Goal: Task Accomplishment & Management: Use online tool/utility

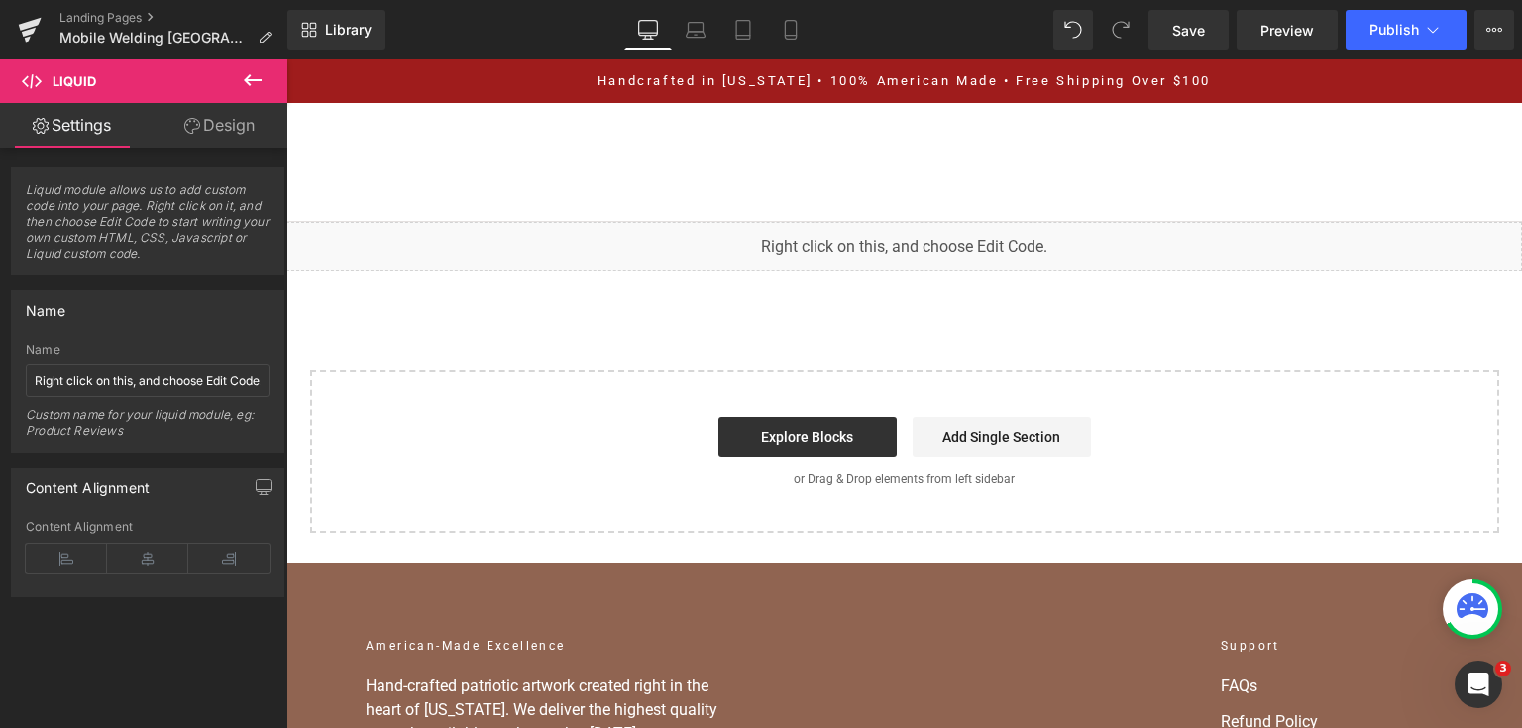
click at [732, 0] on div "You are previewing how the will restyle your page. You can not edit Elements in…" at bounding box center [761, 0] width 1522 height 0
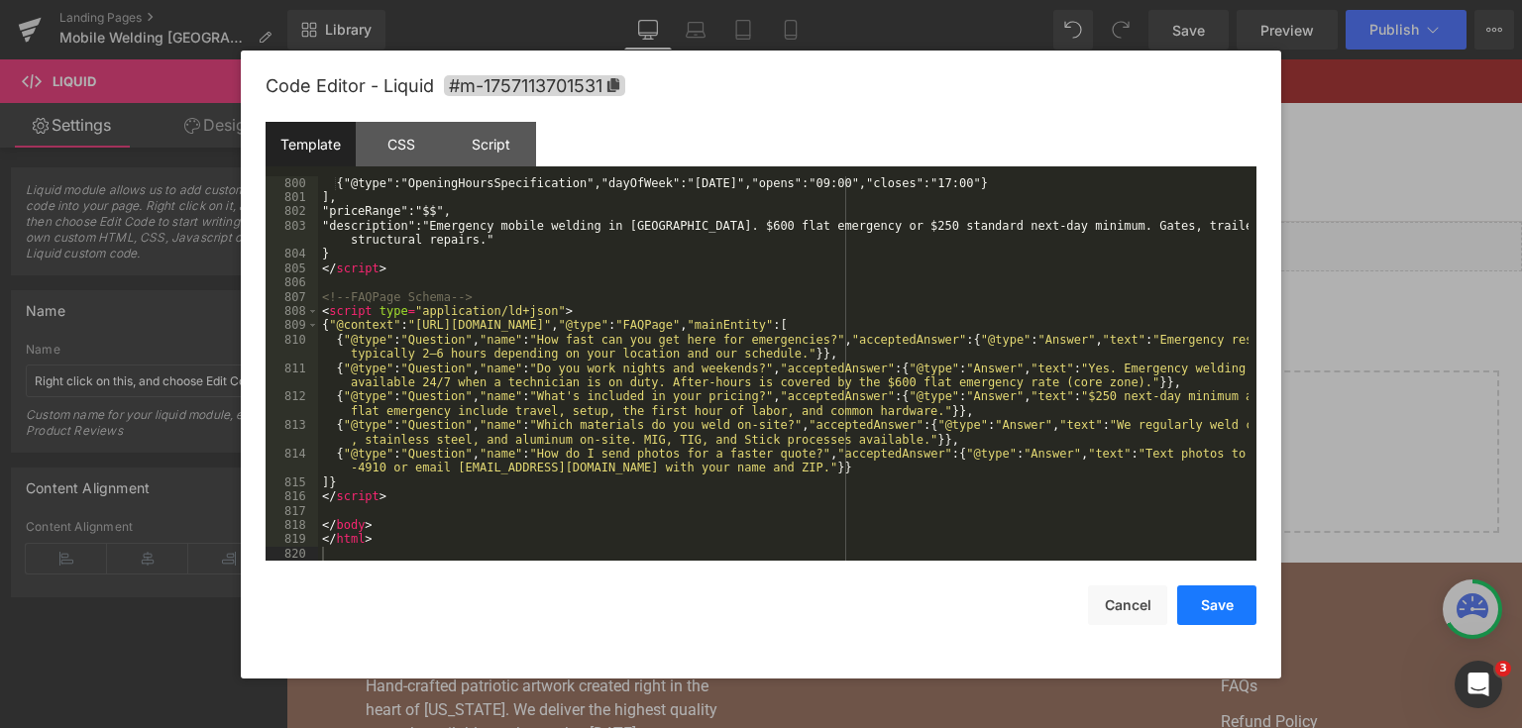
click at [1191, 605] on button "Save" at bounding box center [1216, 605] width 79 height 40
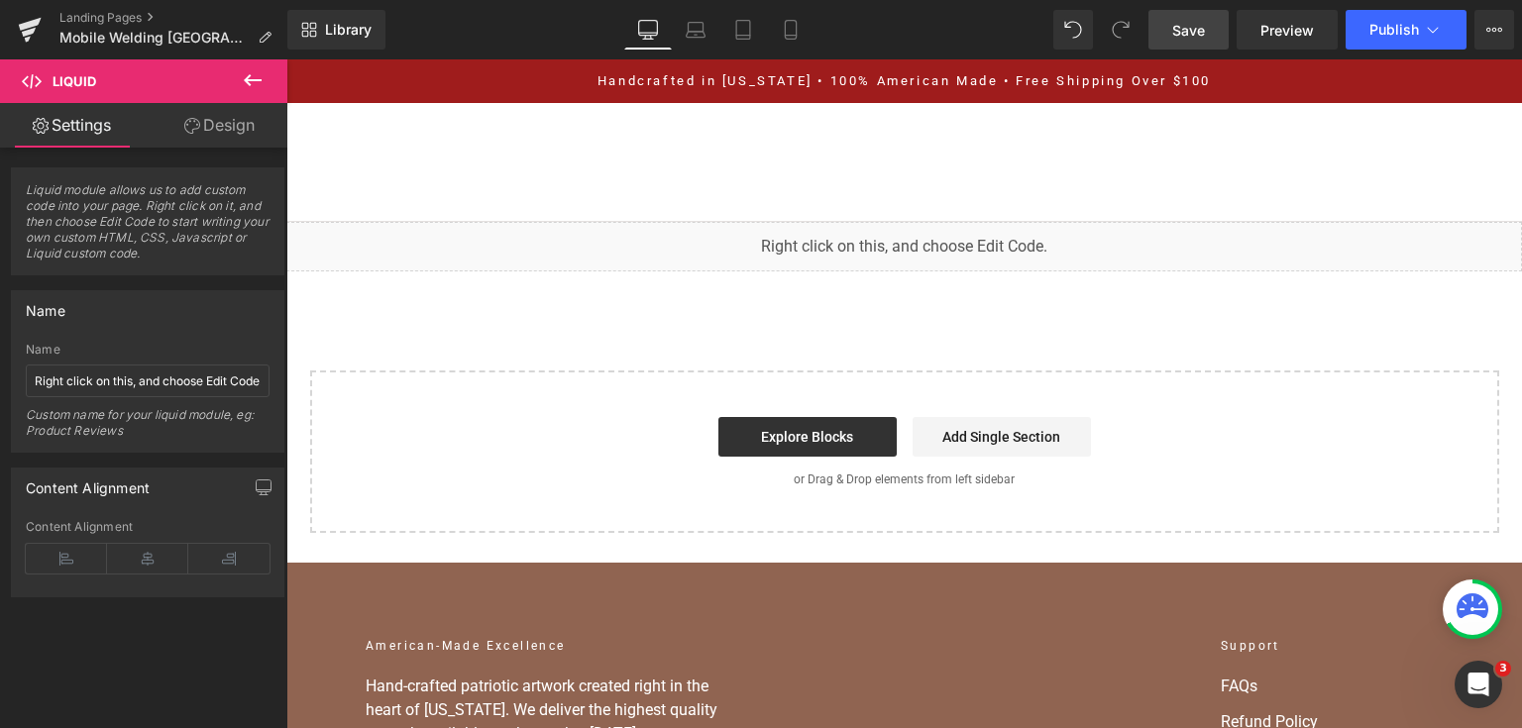
drag, startPoint x: 1177, startPoint y: 34, endPoint x: 1173, endPoint y: 47, distance: 13.5
click at [1177, 34] on span "Save" at bounding box center [1188, 30] width 33 height 21
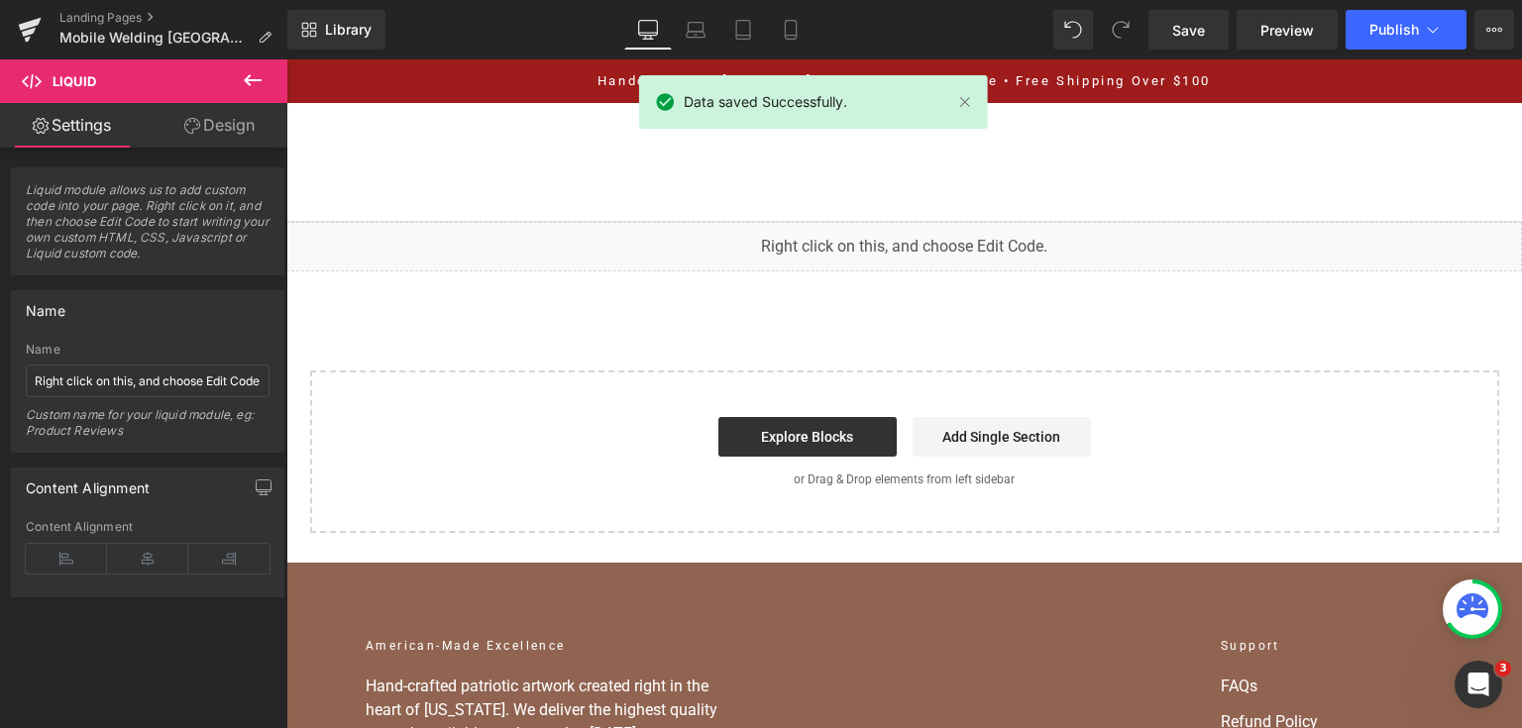
scroll to position [12653, 0]
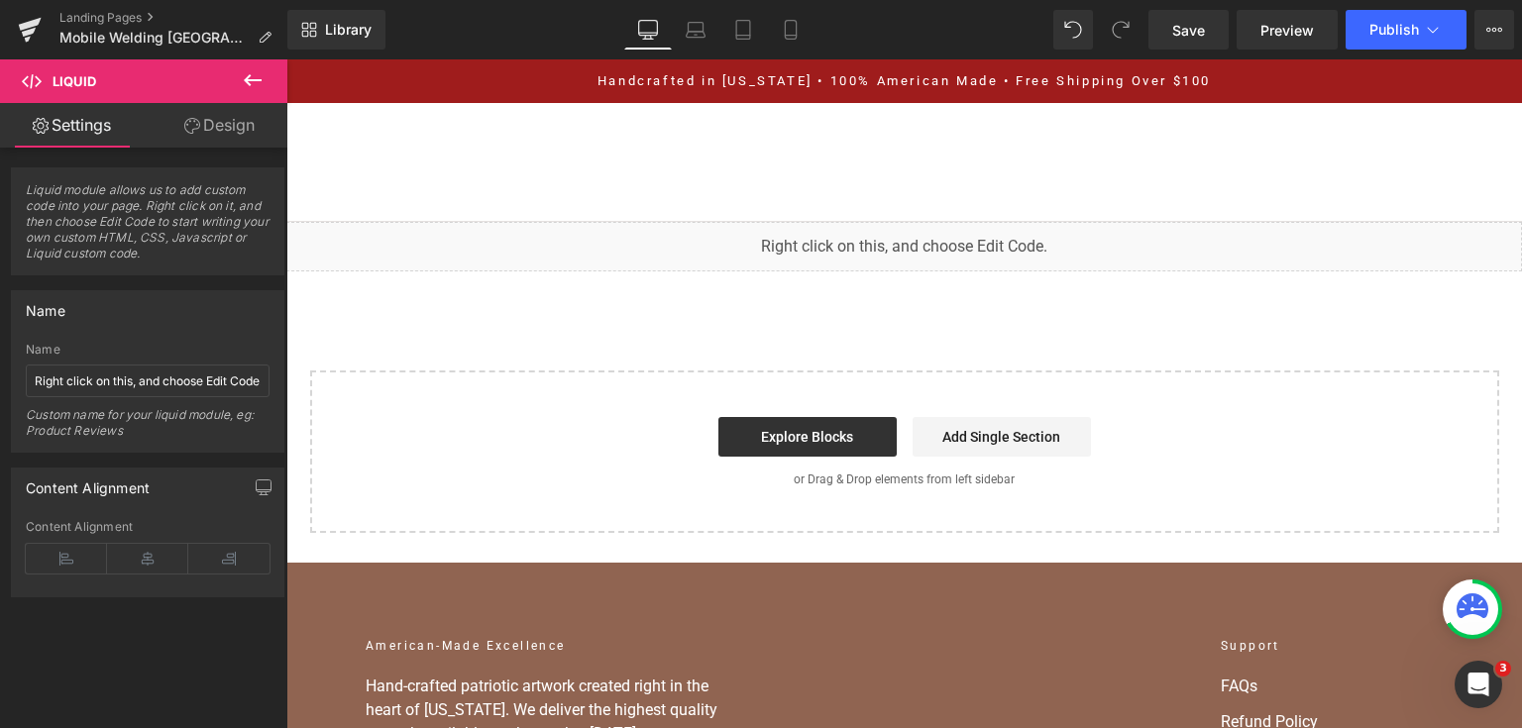
click at [1389, 53] on div "Library Desktop Desktop Laptop Tablet Mobile Save Preview Publish Scheduled Vie…" at bounding box center [904, 29] width 1234 height 59
click at [1388, 51] on div "Library Desktop Desktop Laptop Tablet Mobile Save Preview Publish Scheduled Vie…" at bounding box center [904, 29] width 1234 height 59
click at [1383, 46] on button "Publish" at bounding box center [1405, 30] width 121 height 40
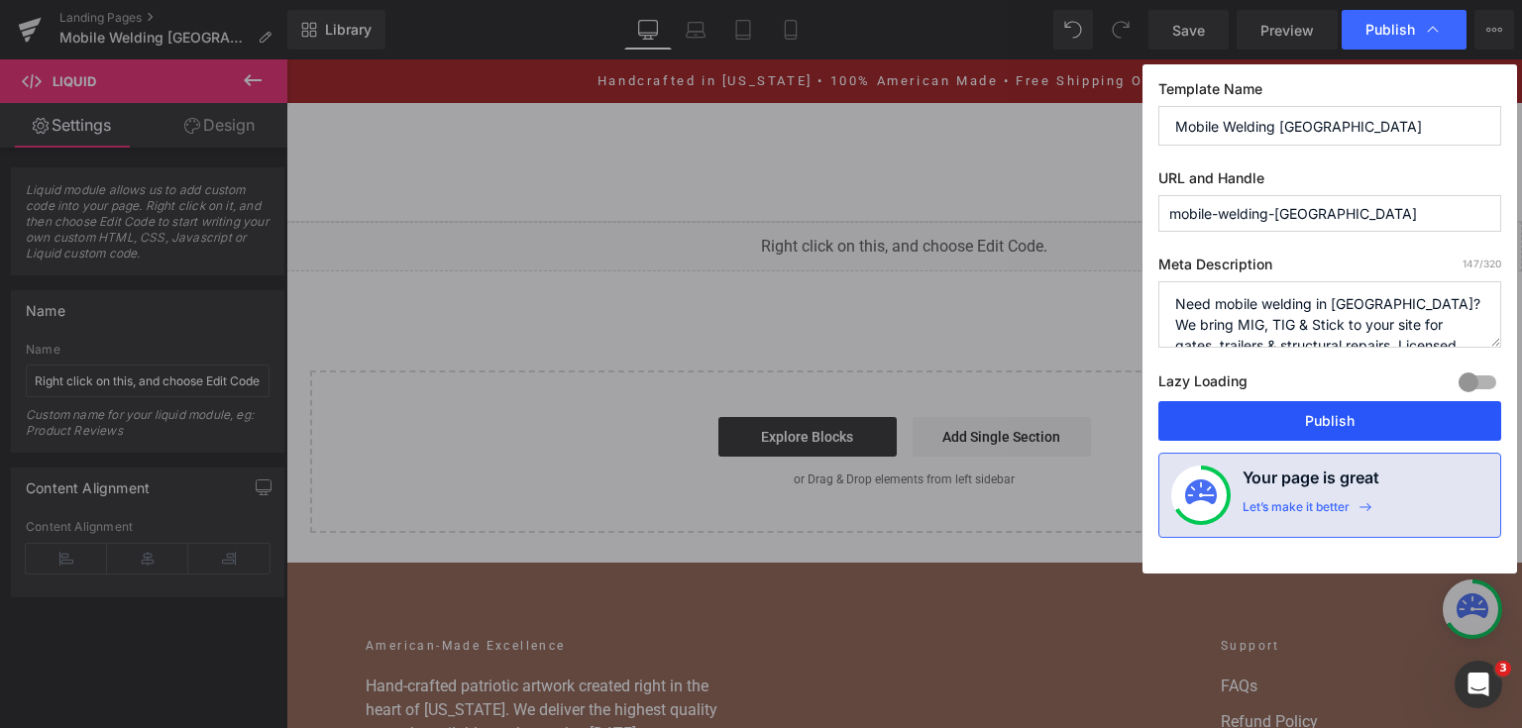
drag, startPoint x: 1299, startPoint y: 425, endPoint x: 994, endPoint y: 361, distance: 311.8
click at [1299, 425] on button "Publish" at bounding box center [1329, 421] width 343 height 40
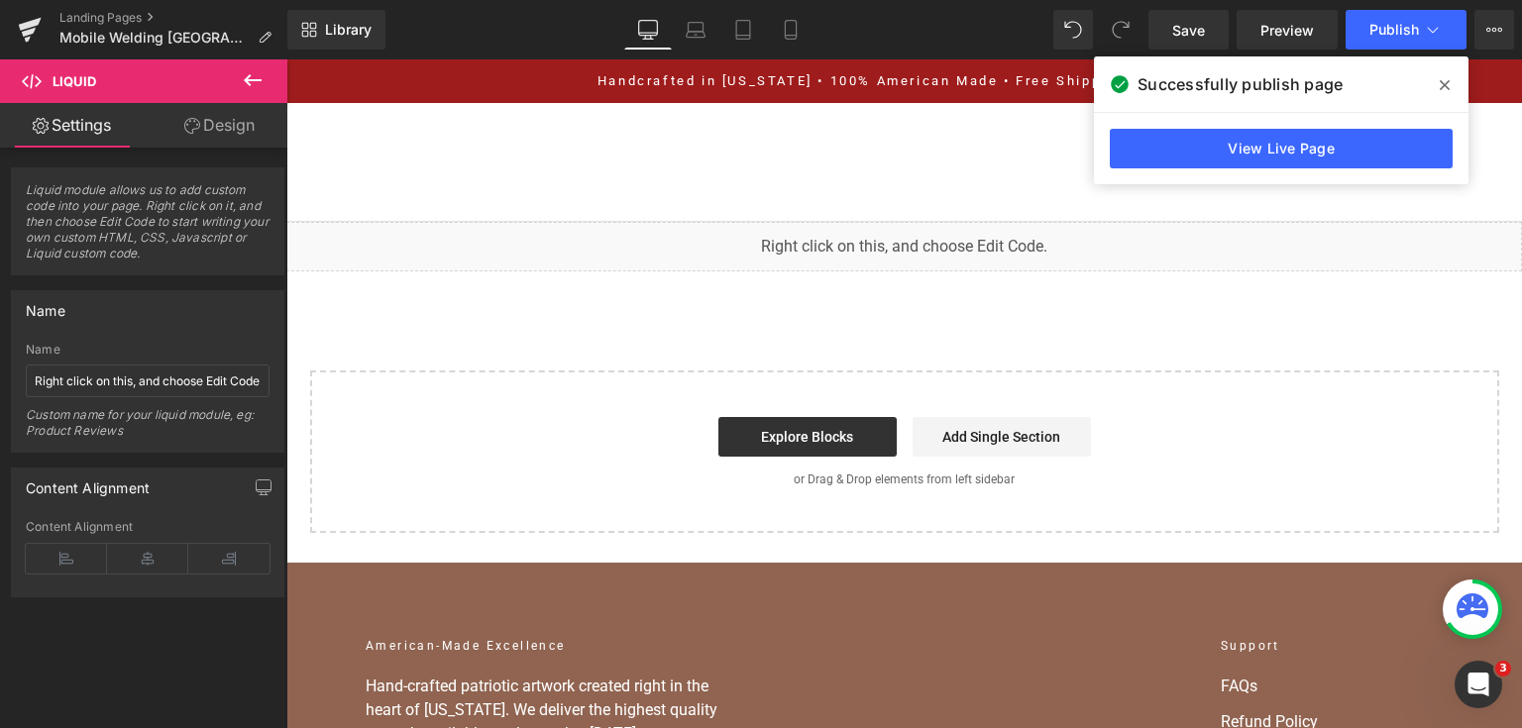
drag, startPoint x: 1196, startPoint y: 143, endPoint x: 908, endPoint y: 83, distance: 293.4
click at [1196, 143] on link "View Live Page" at bounding box center [1281, 149] width 343 height 40
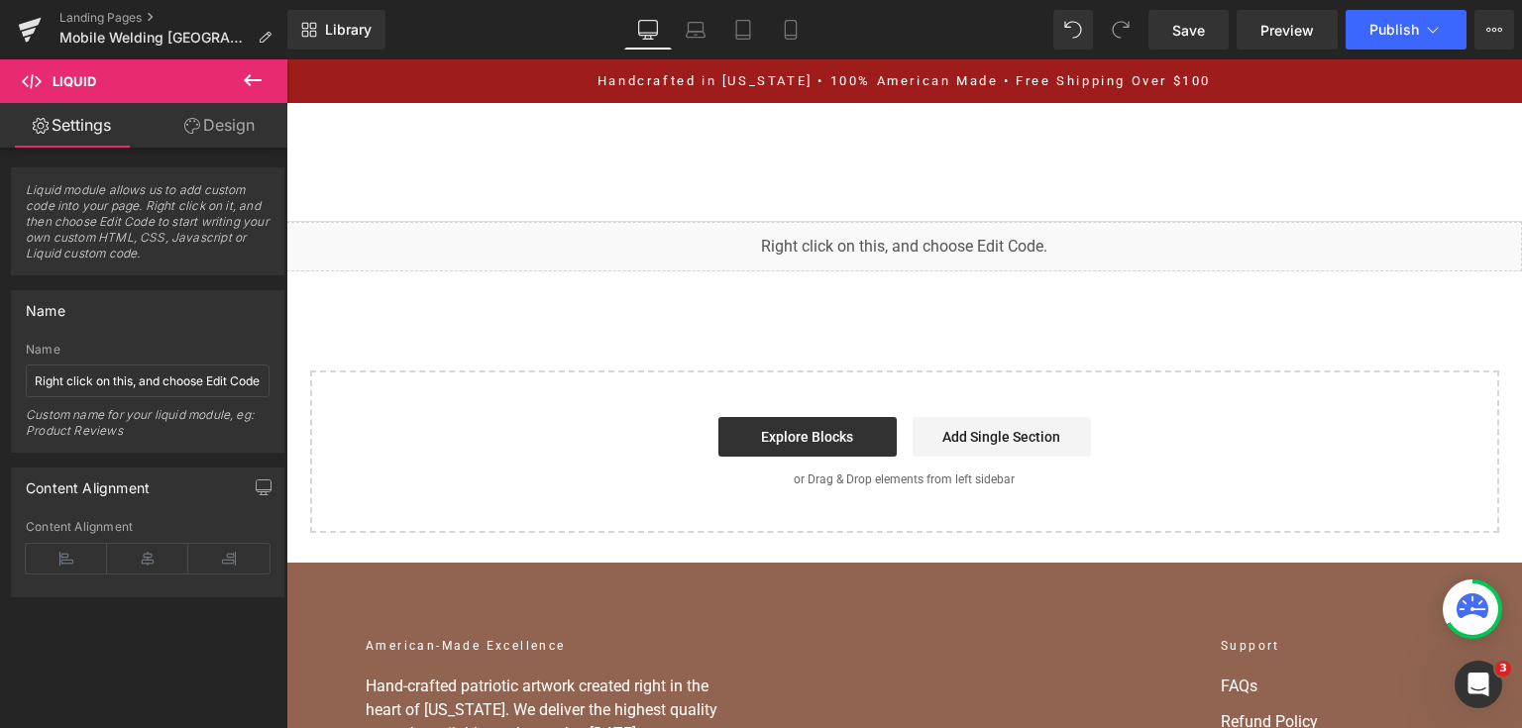
click at [721, 0] on div "You are previewing how the will restyle your page. You can not edit Elements in…" at bounding box center [761, 0] width 1522 height 0
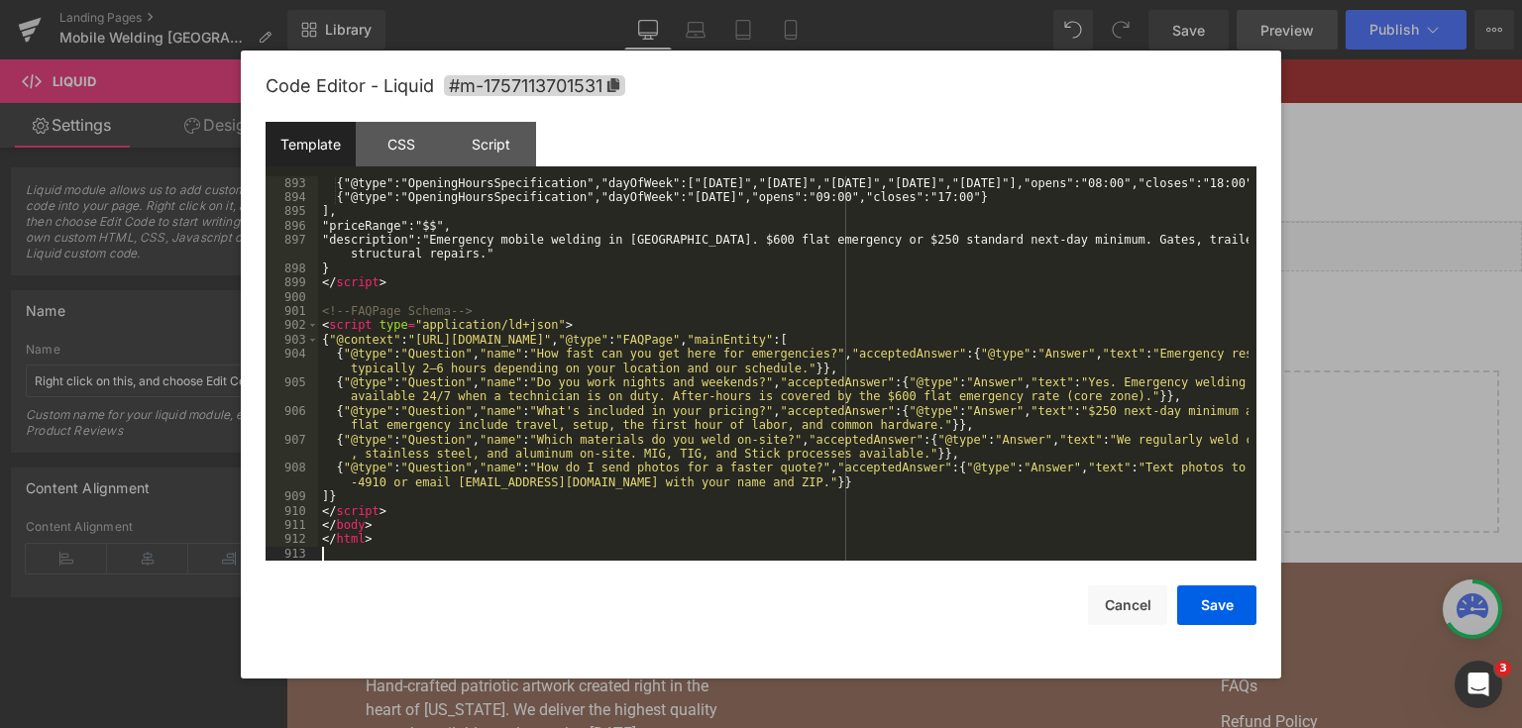
click at [1229, 599] on button "Save" at bounding box center [1216, 605] width 79 height 40
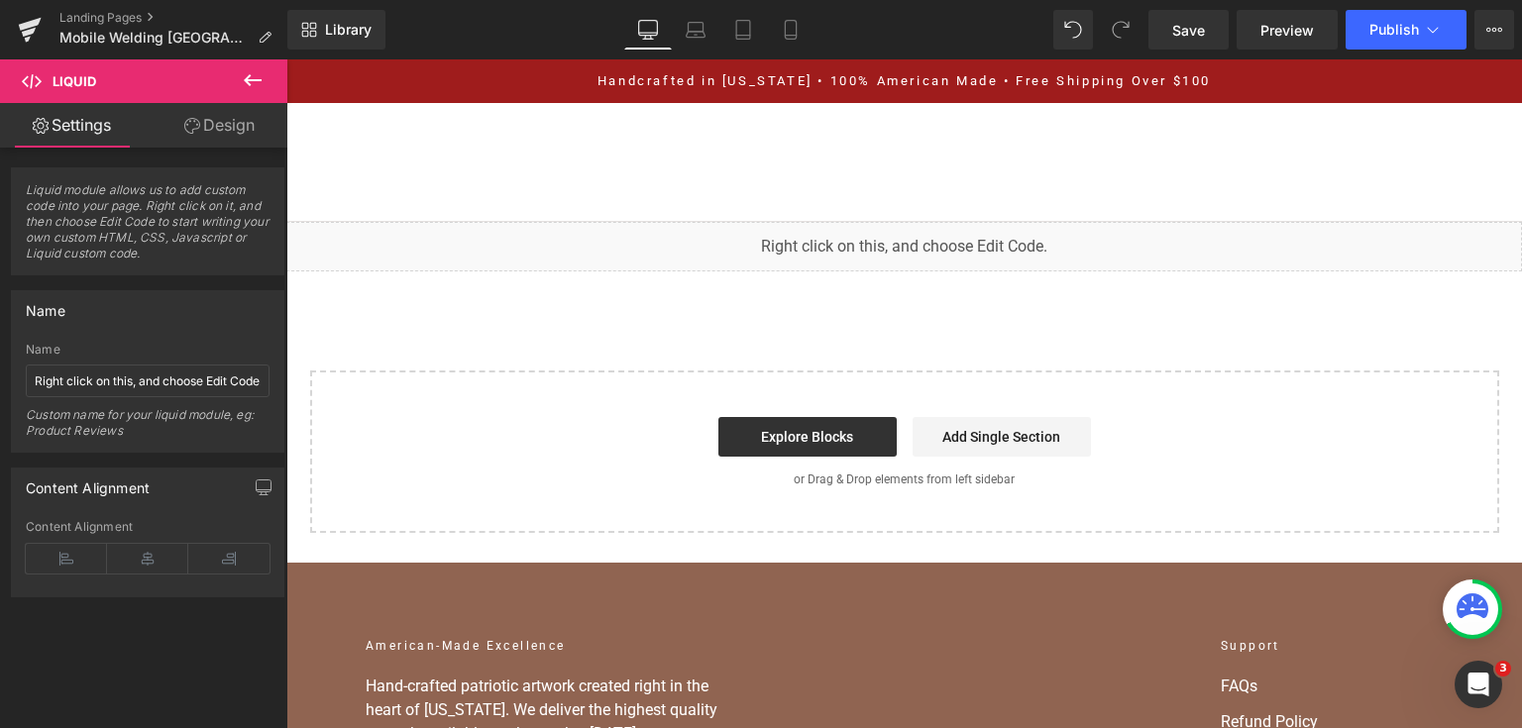
click at [1196, 40] on link "Save" at bounding box center [1188, 30] width 80 height 40
click at [1356, 40] on button "Publish" at bounding box center [1405, 30] width 121 height 40
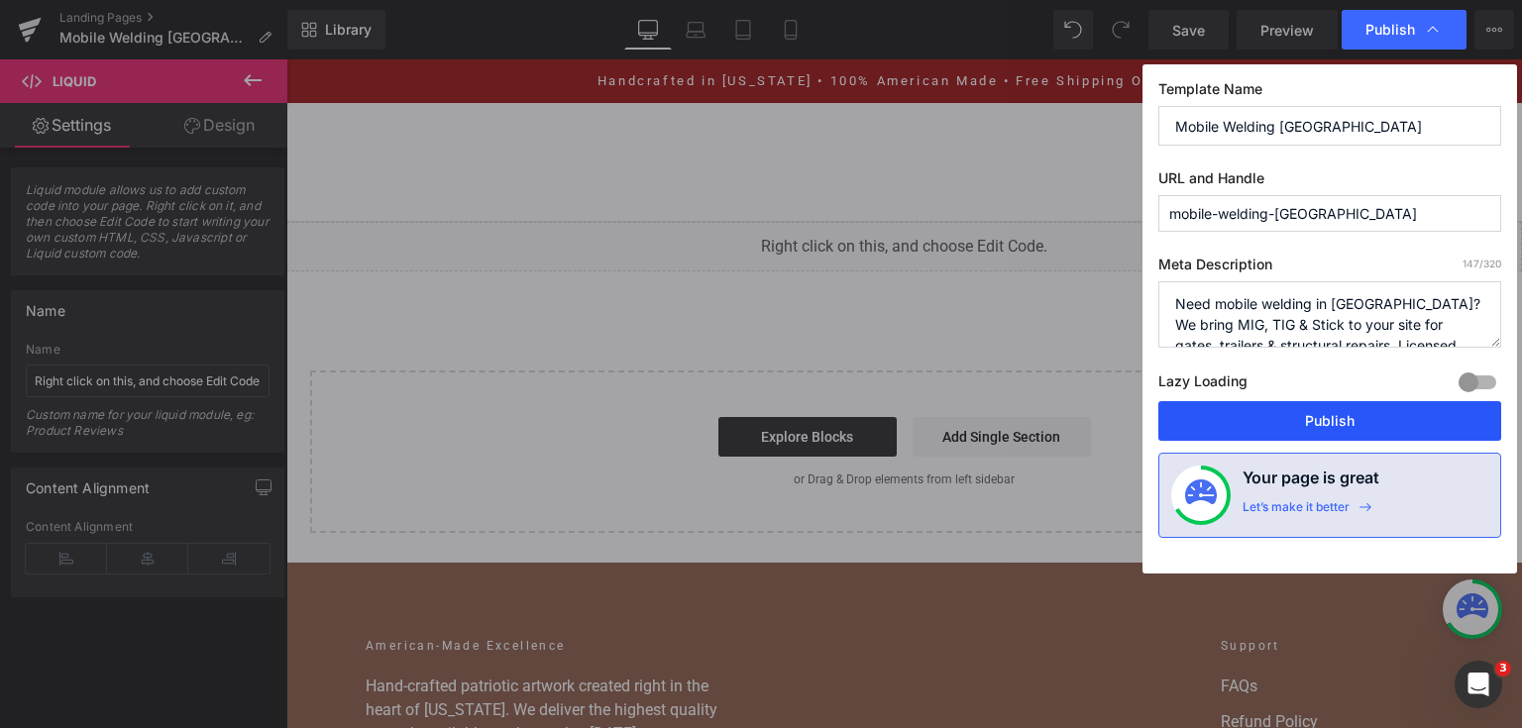
drag, startPoint x: 1280, startPoint y: 435, endPoint x: 506, endPoint y: 88, distance: 847.8
click at [1280, 434] on button "Publish" at bounding box center [1329, 421] width 343 height 40
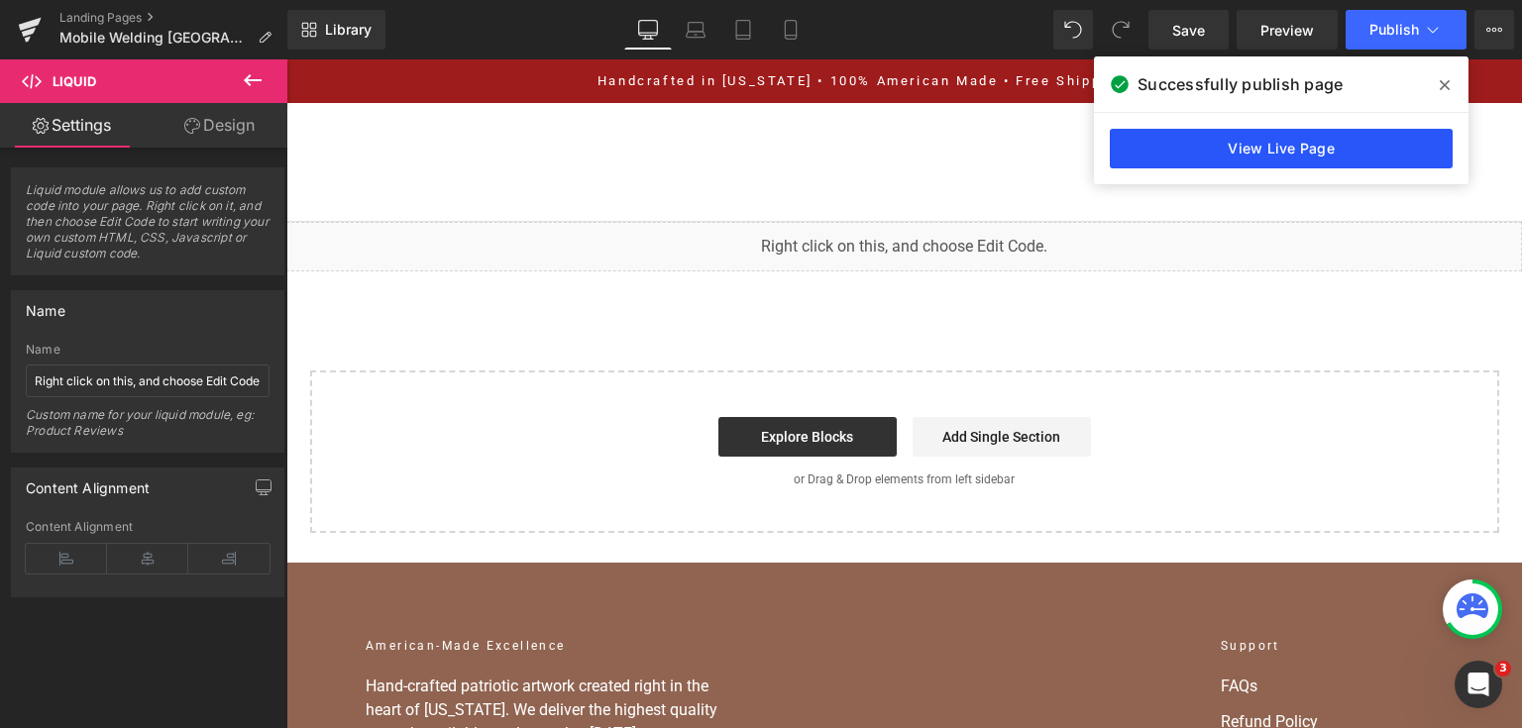
click at [1361, 150] on link "View Live Page" at bounding box center [1281, 149] width 343 height 40
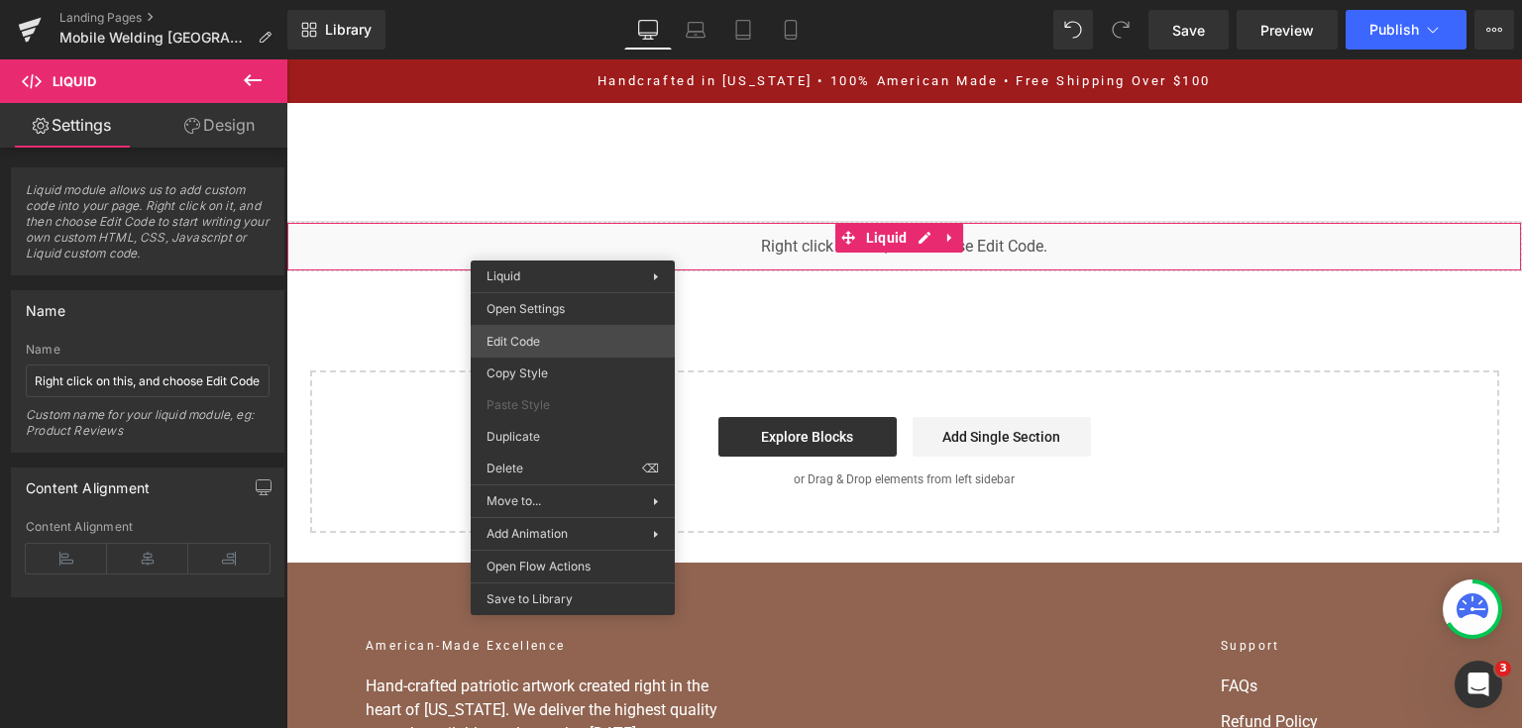
click at [547, 0] on div "You are previewing how the will restyle your page. You can not edit Elements in…" at bounding box center [761, 0] width 1522 height 0
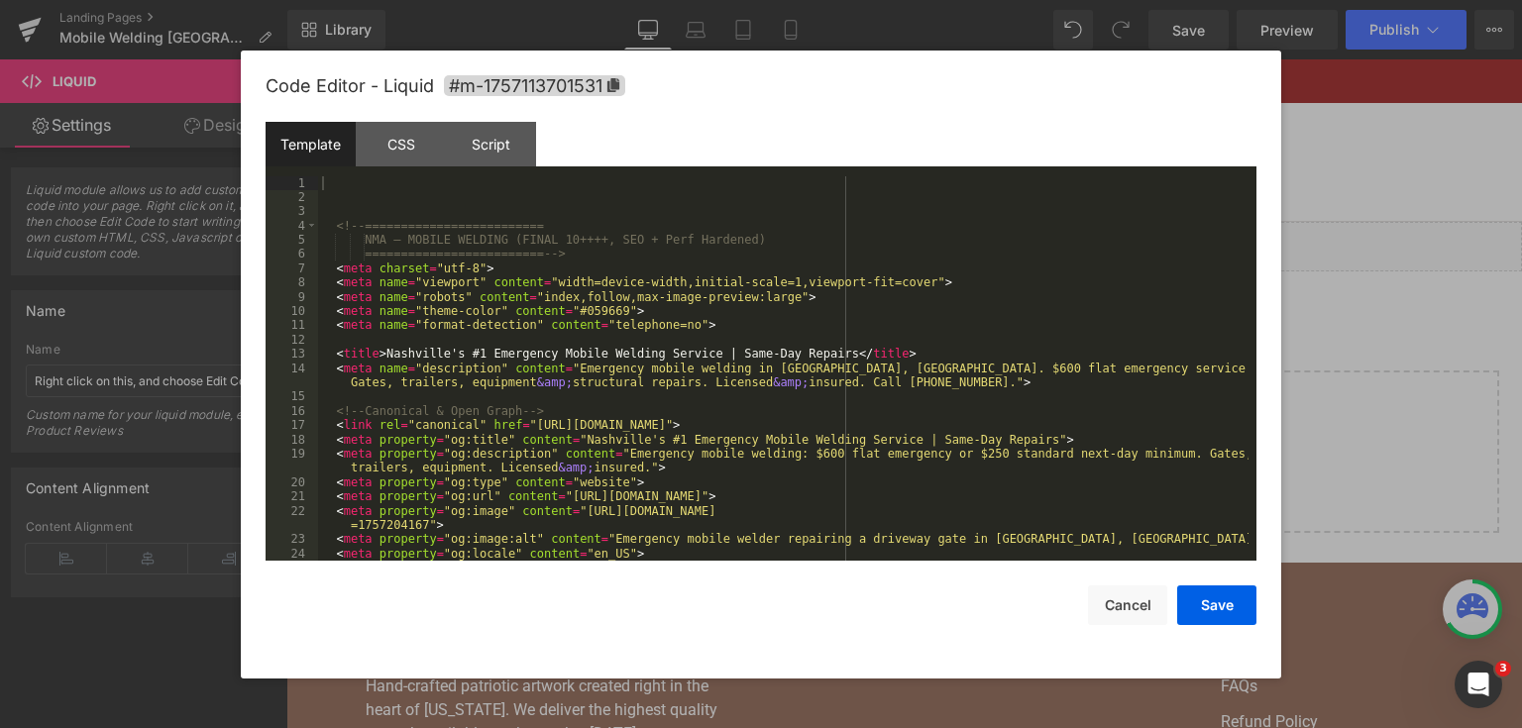
drag, startPoint x: 559, startPoint y: 297, endPoint x: 338, endPoint y: 225, distance: 232.5
click at [338, 225] on div "<!-- ========================= NMA — MOBILE WELDING (FINAL 10++++, SEO + Perf H…" at bounding box center [783, 383] width 930 height 414
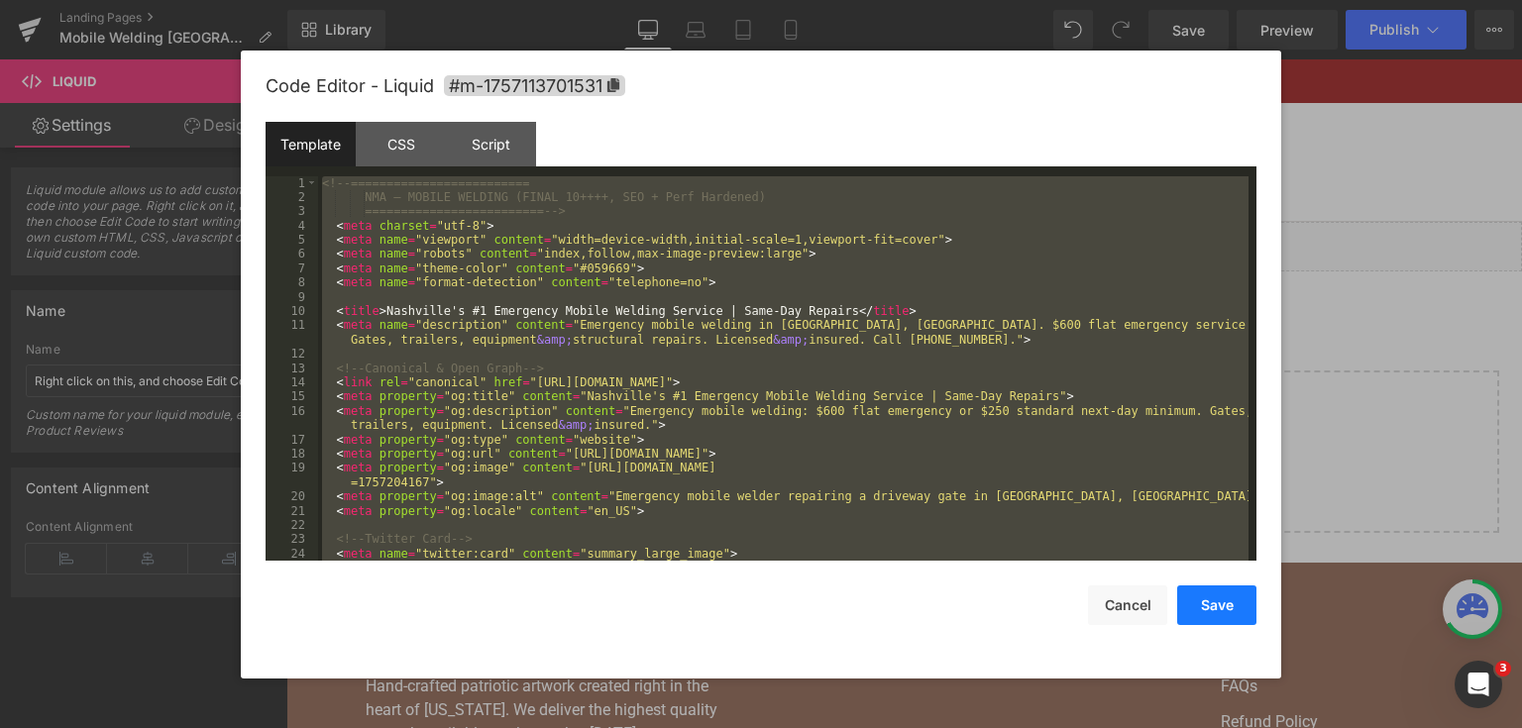
click at [1204, 596] on button "Save" at bounding box center [1216, 605] width 79 height 40
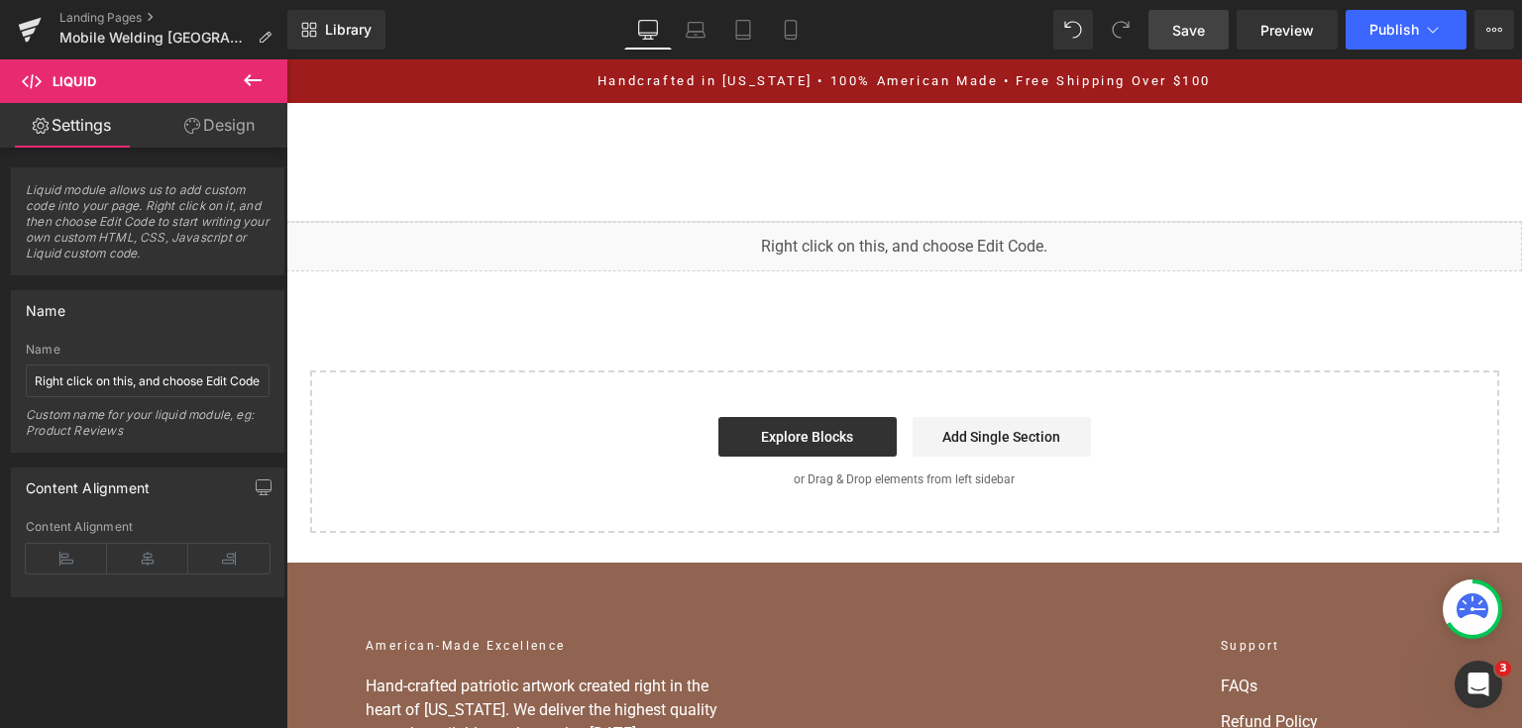
click at [1198, 40] on link "Save" at bounding box center [1188, 30] width 80 height 40
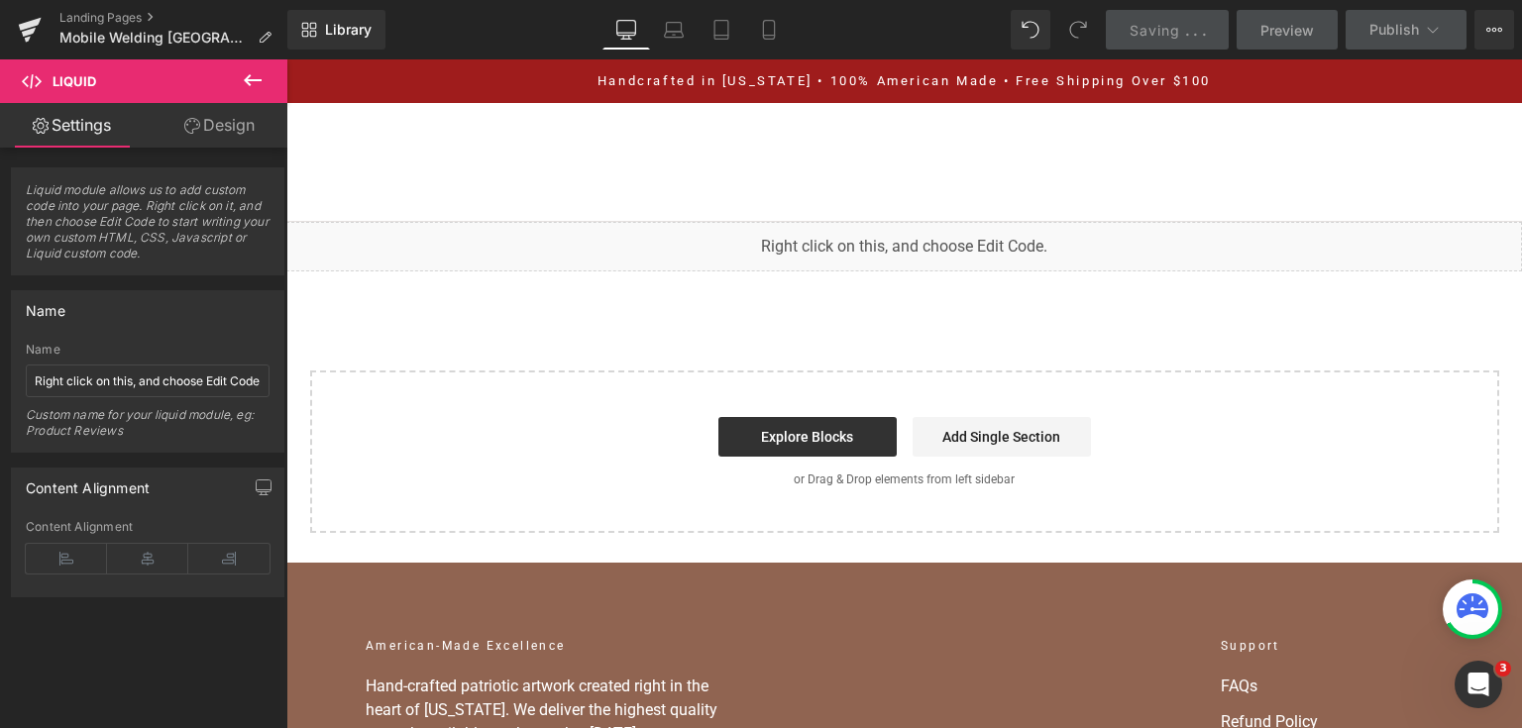
drag, startPoint x: 1369, startPoint y: 28, endPoint x: 1338, endPoint y: 34, distance: 31.3
click at [1369, 27] on span "Publish" at bounding box center [1394, 30] width 50 height 16
click at [1167, 44] on link "Saving . . ." at bounding box center [1168, 30] width 124 height 40
click at [1186, 31] on div "Saving . . ." at bounding box center [1167, 30] width 76 height 21
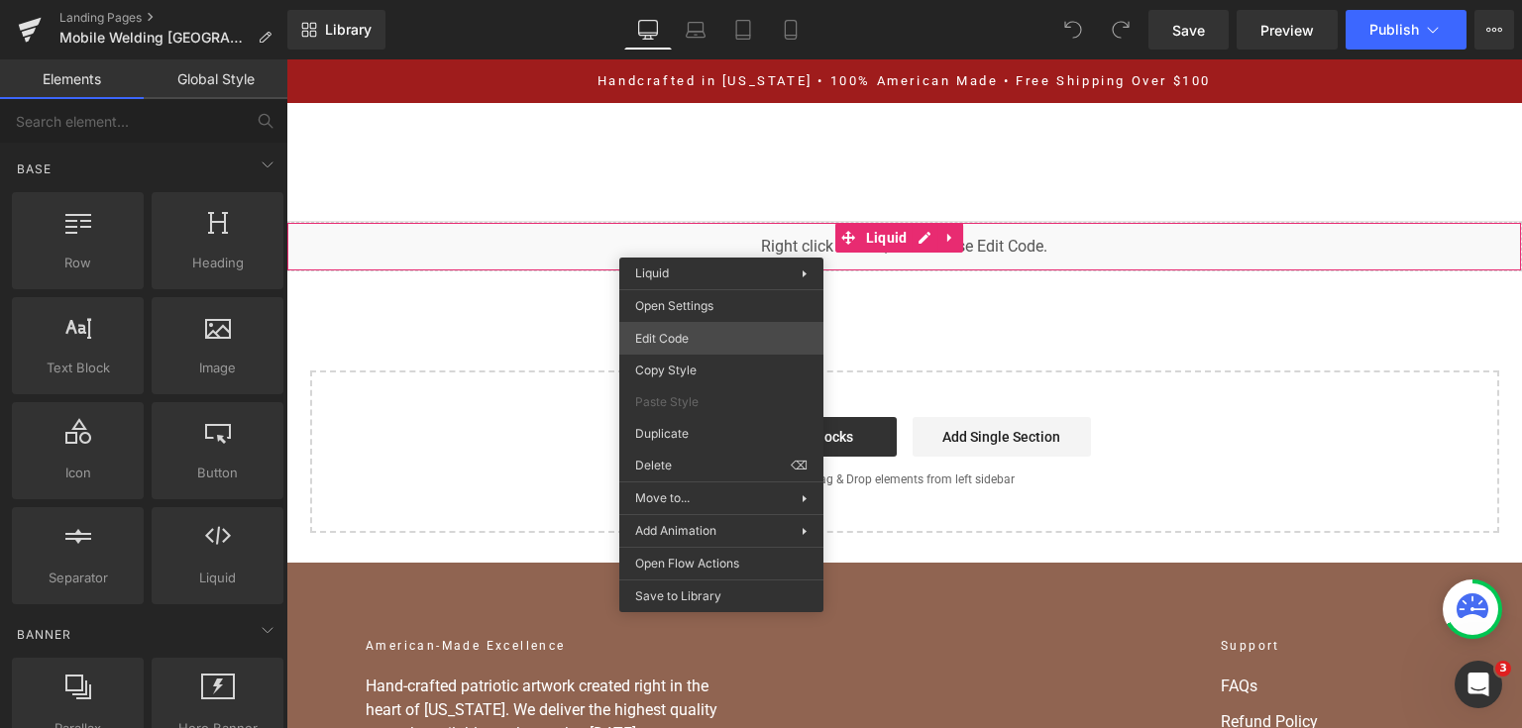
click at [692, 0] on div "You are previewing how the will restyle your page. You can not edit Elements in…" at bounding box center [761, 0] width 1522 height 0
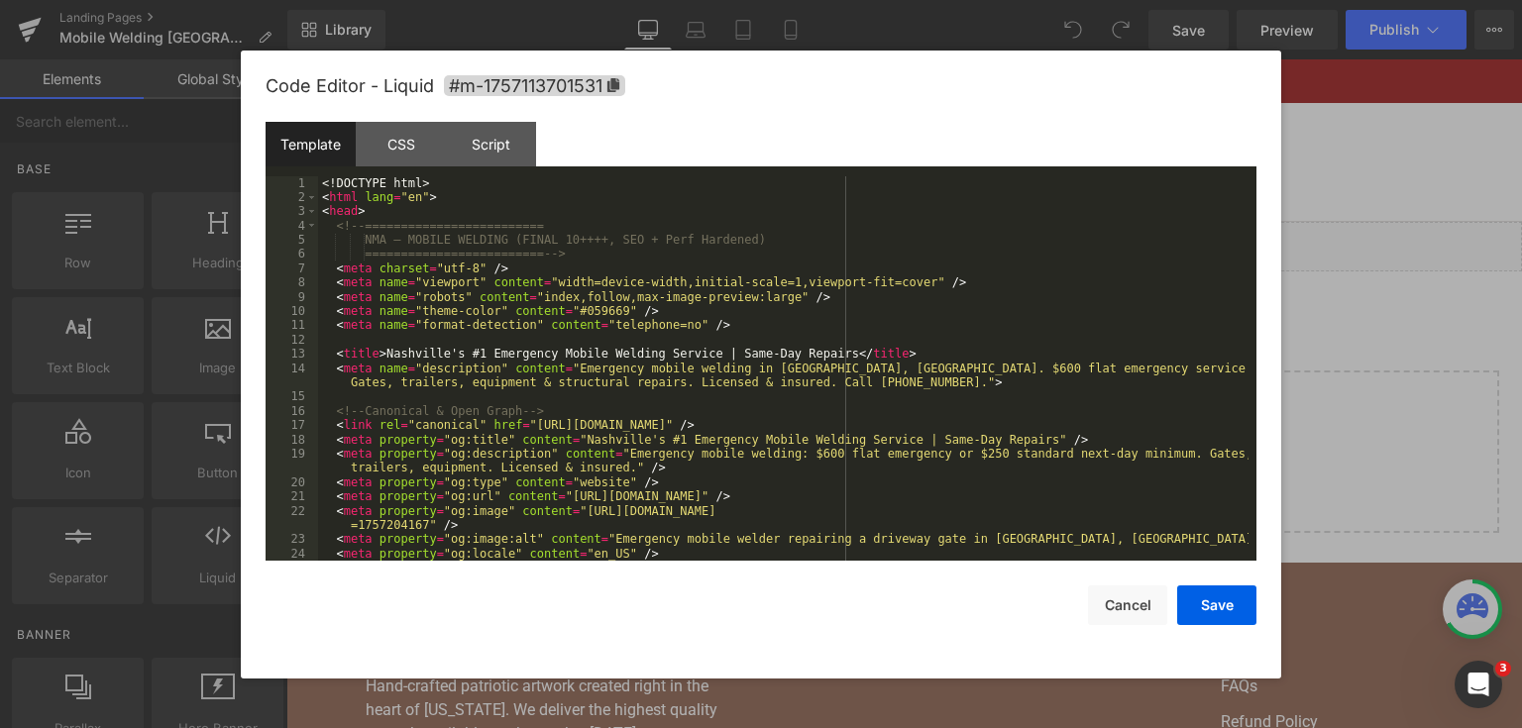
click at [573, 206] on div "<! DOCTYPE html > < html lang = "en" > < head > <!-- ========================= …" at bounding box center [783, 383] width 930 height 414
click at [1218, 596] on button "Save" at bounding box center [1216, 605] width 79 height 40
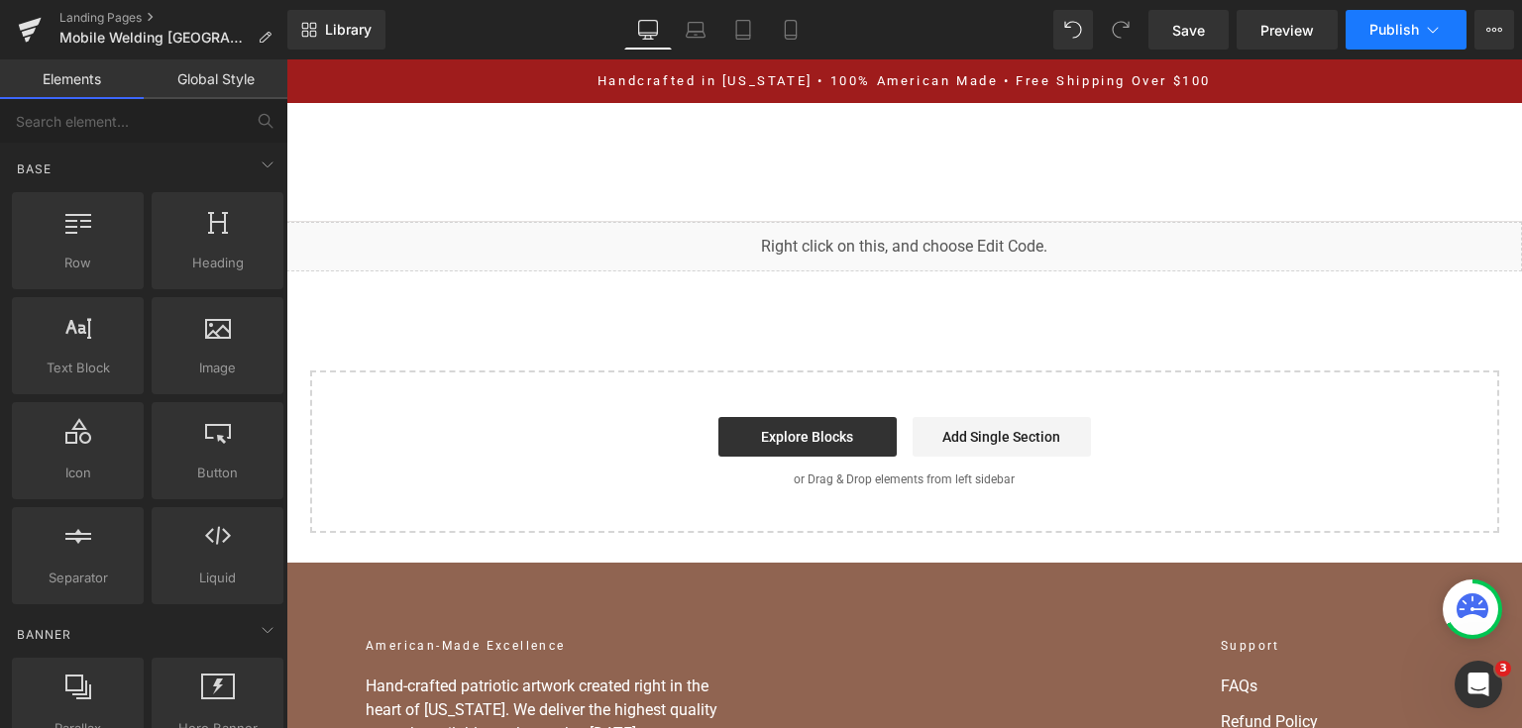
click at [1379, 25] on span "Publish" at bounding box center [1394, 30] width 50 height 16
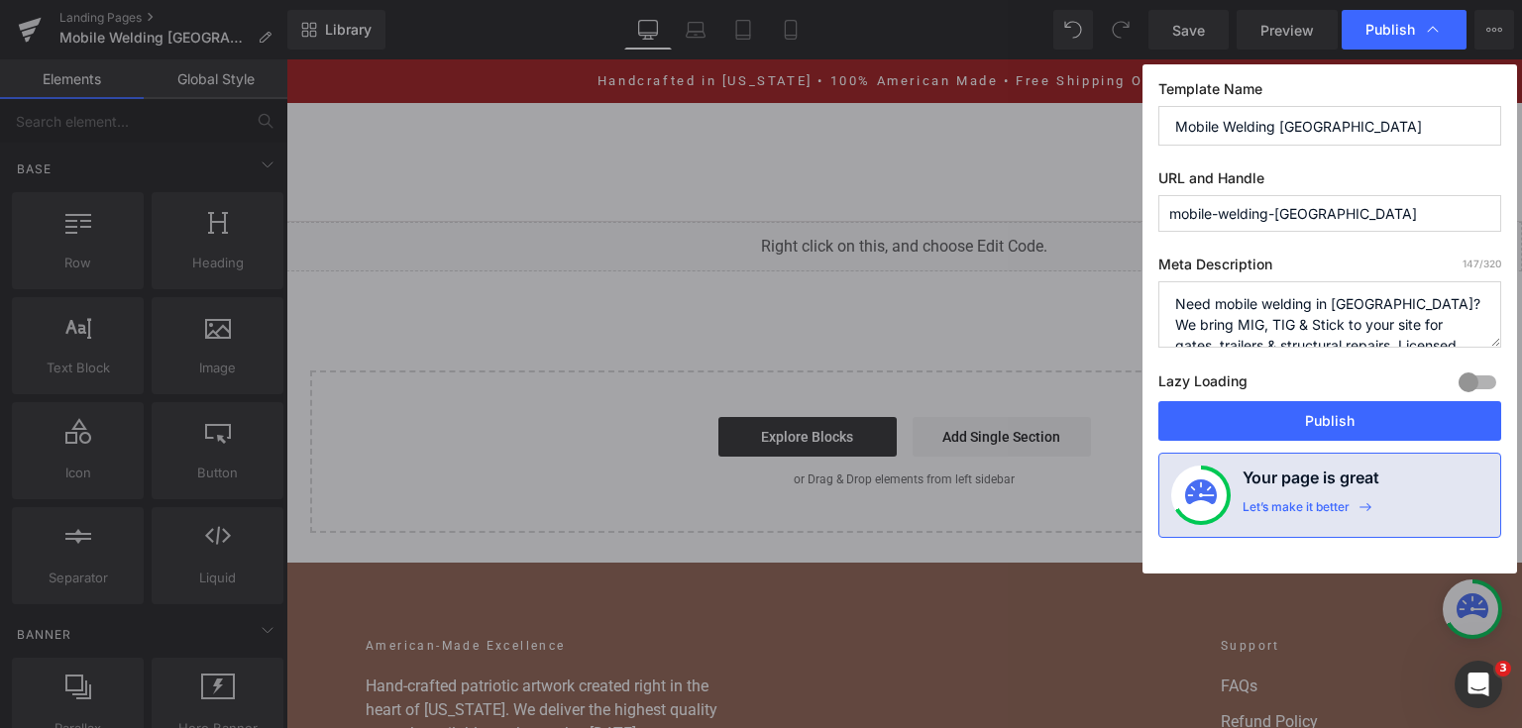
drag, startPoint x: 1267, startPoint y: 390, endPoint x: 1033, endPoint y: 278, distance: 259.2
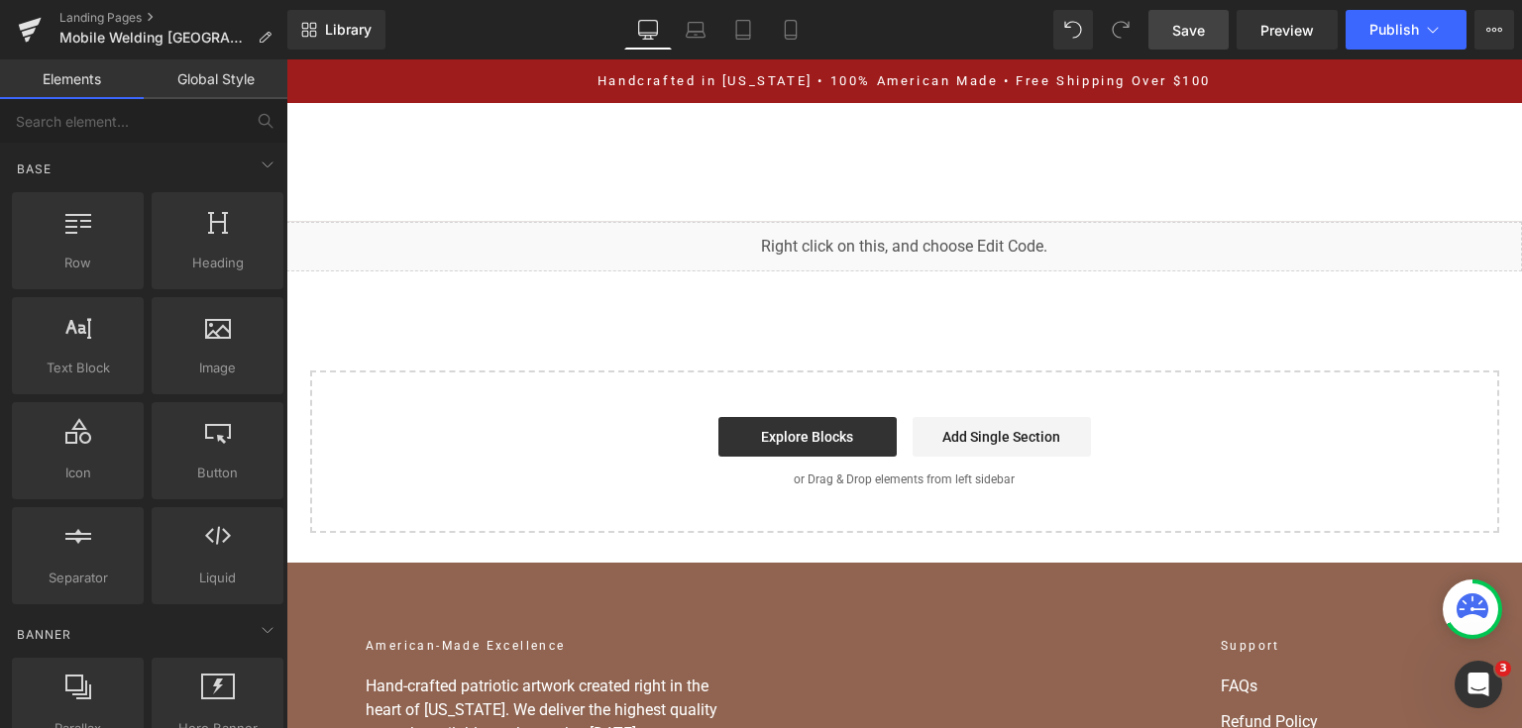
click at [1213, 10] on link "Save" at bounding box center [1188, 30] width 80 height 40
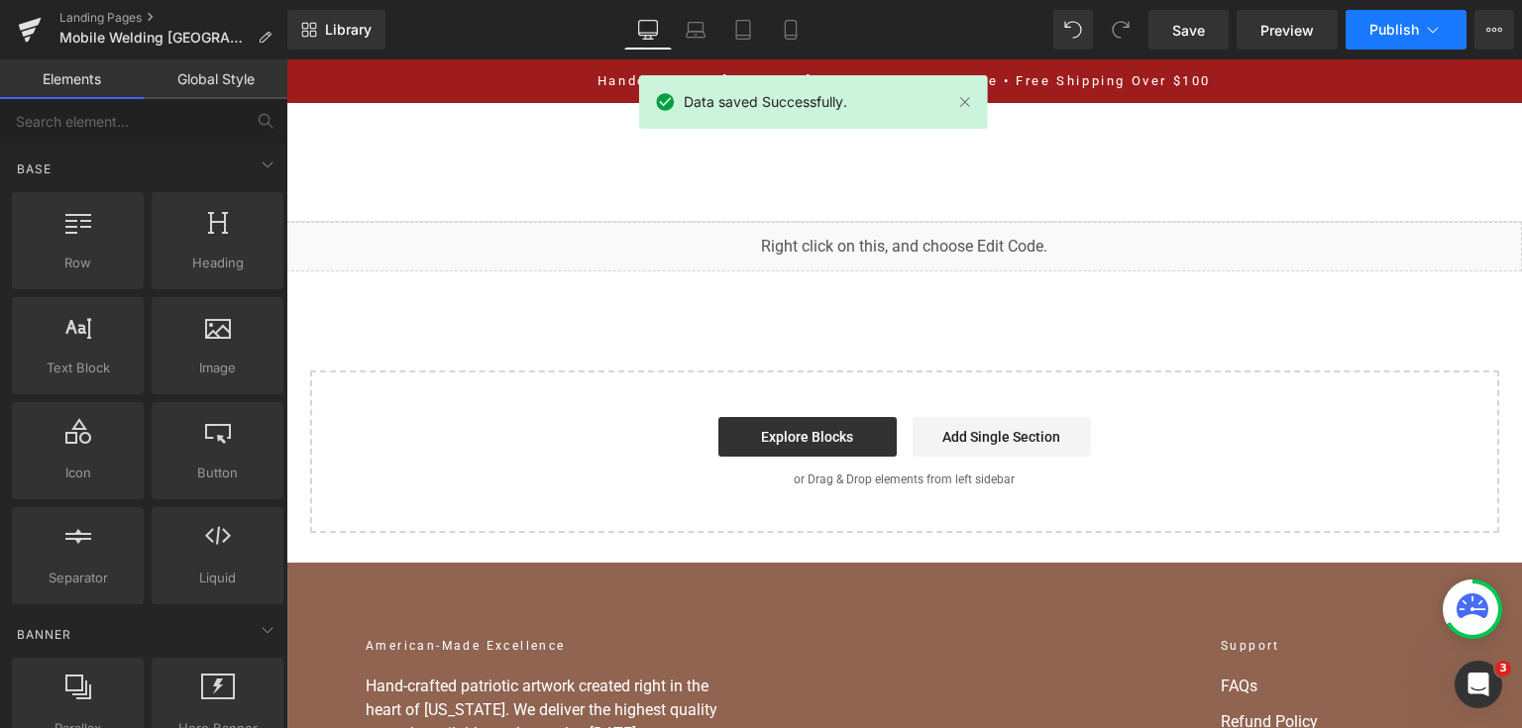
click at [1398, 22] on span "Publish" at bounding box center [1394, 30] width 50 height 16
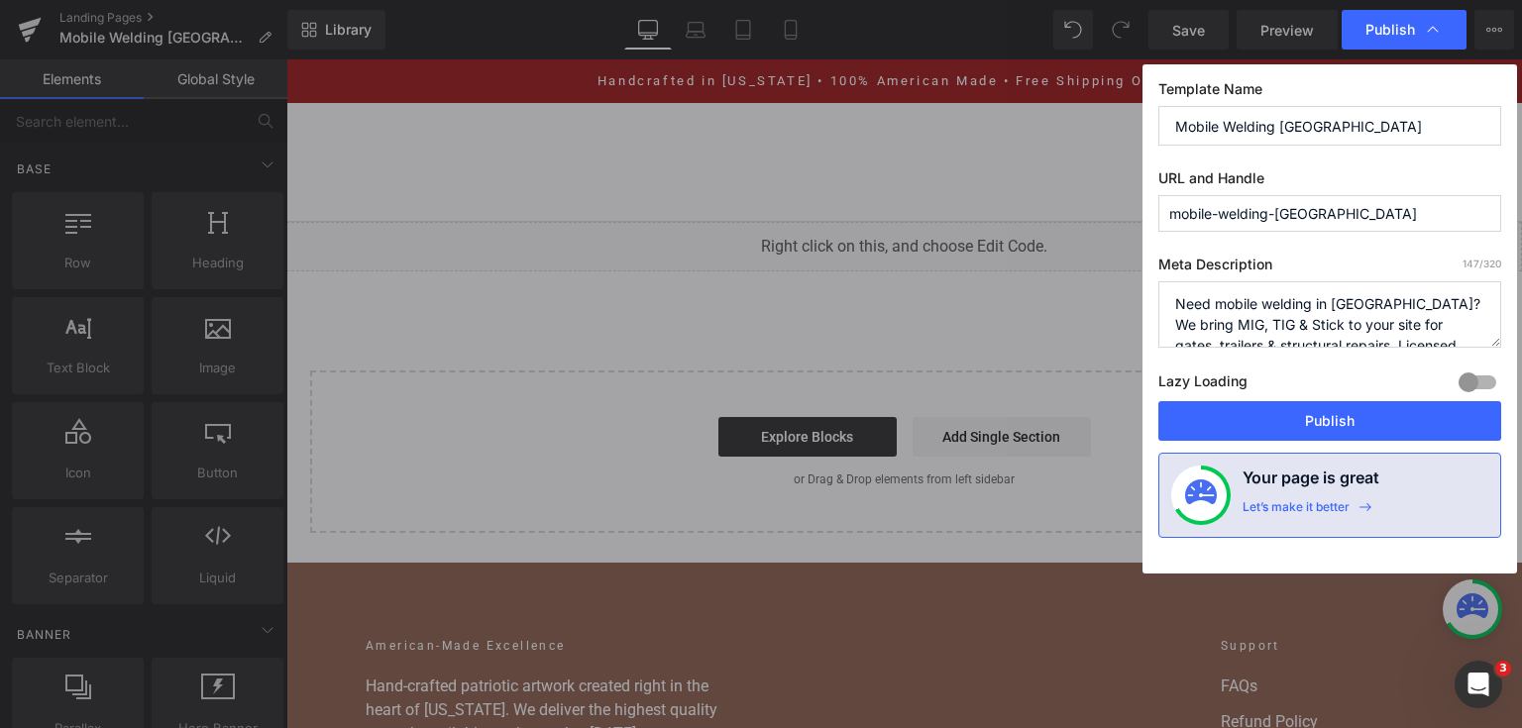
click at [1281, 386] on div "Lazy Loading Build Upgrade plan to unlock" at bounding box center [1329, 385] width 343 height 33
click at [1218, 408] on button "Publish" at bounding box center [1329, 421] width 343 height 40
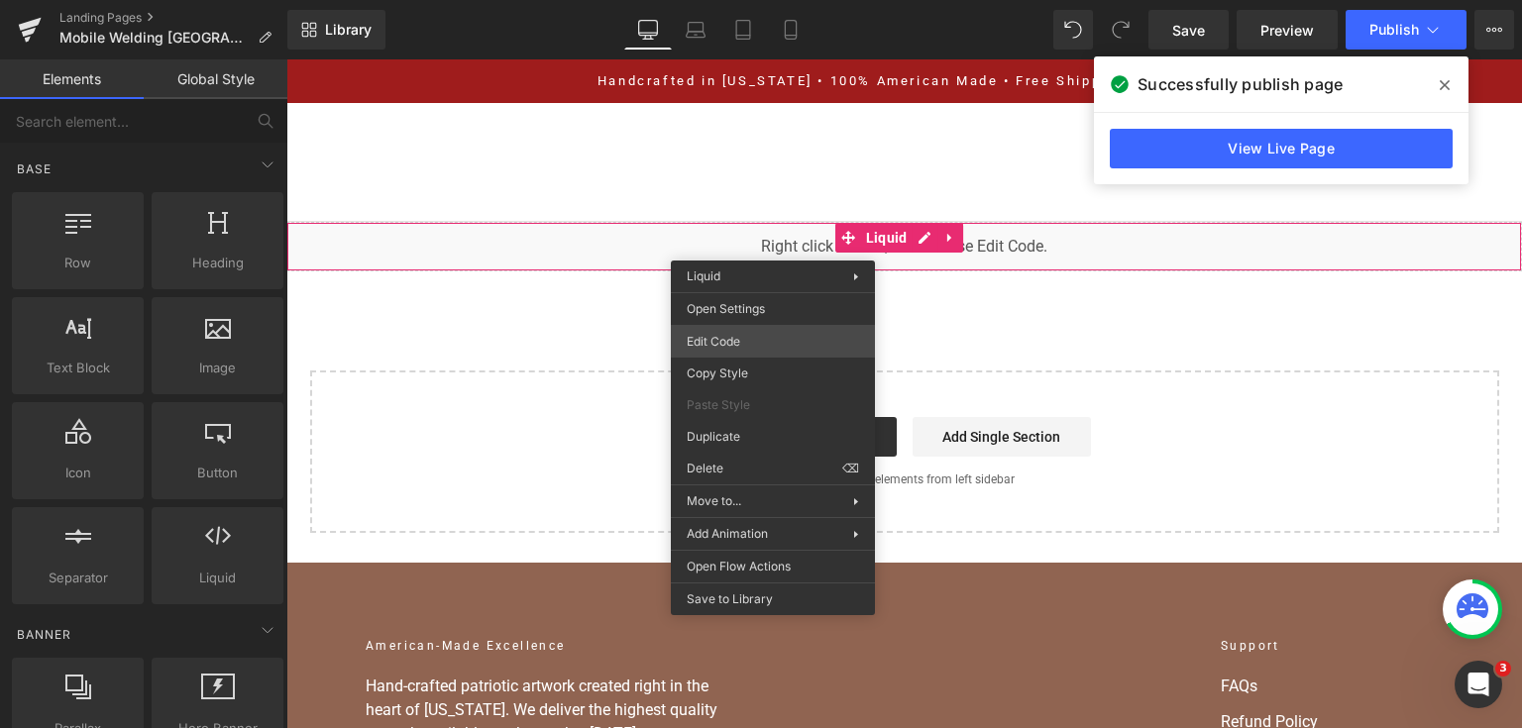
click at [758, 0] on div "You are previewing how the will restyle your page. You can not edit Elements in…" at bounding box center [761, 0] width 1522 height 0
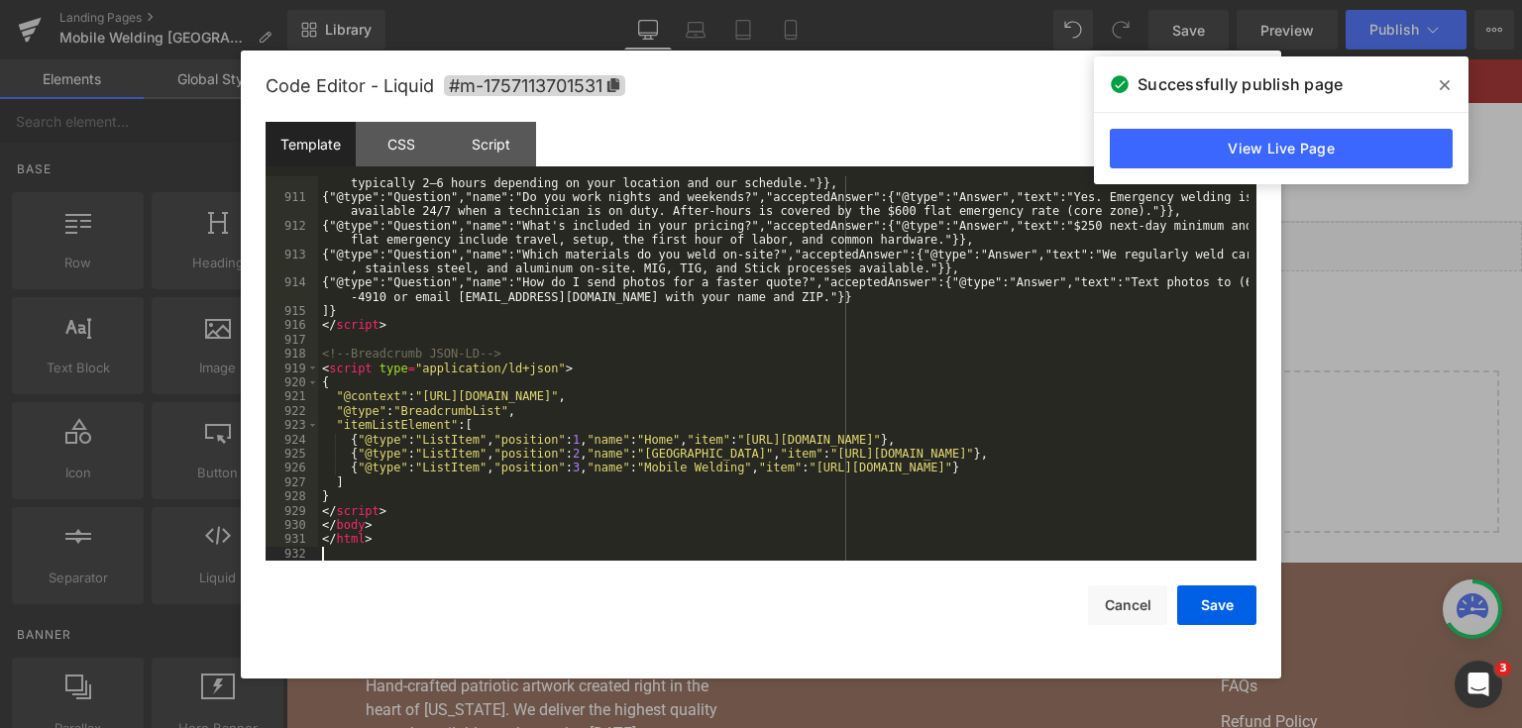
scroll to position [14322, 0]
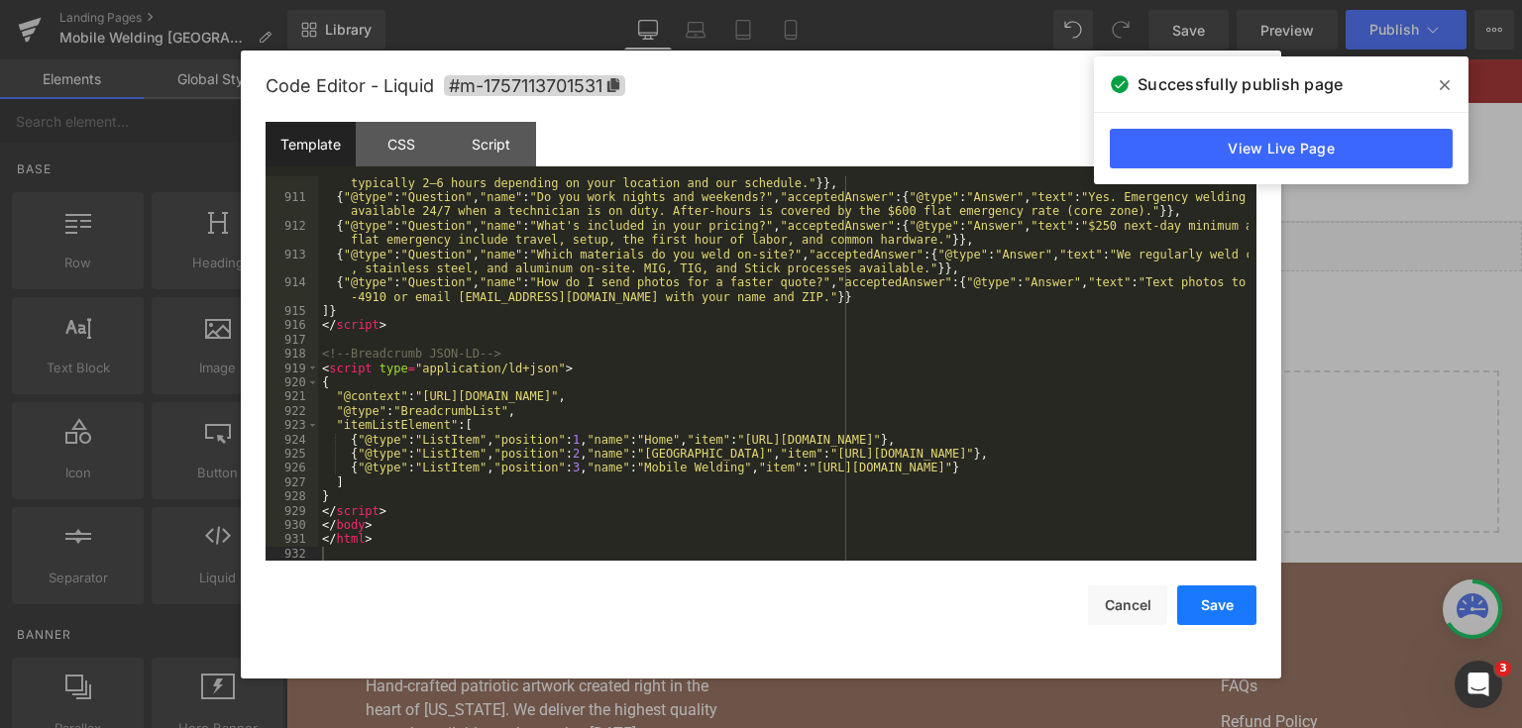
drag, startPoint x: 1207, startPoint y: 597, endPoint x: 948, endPoint y: 421, distance: 313.0
click at [1207, 597] on button "Save" at bounding box center [1216, 605] width 79 height 40
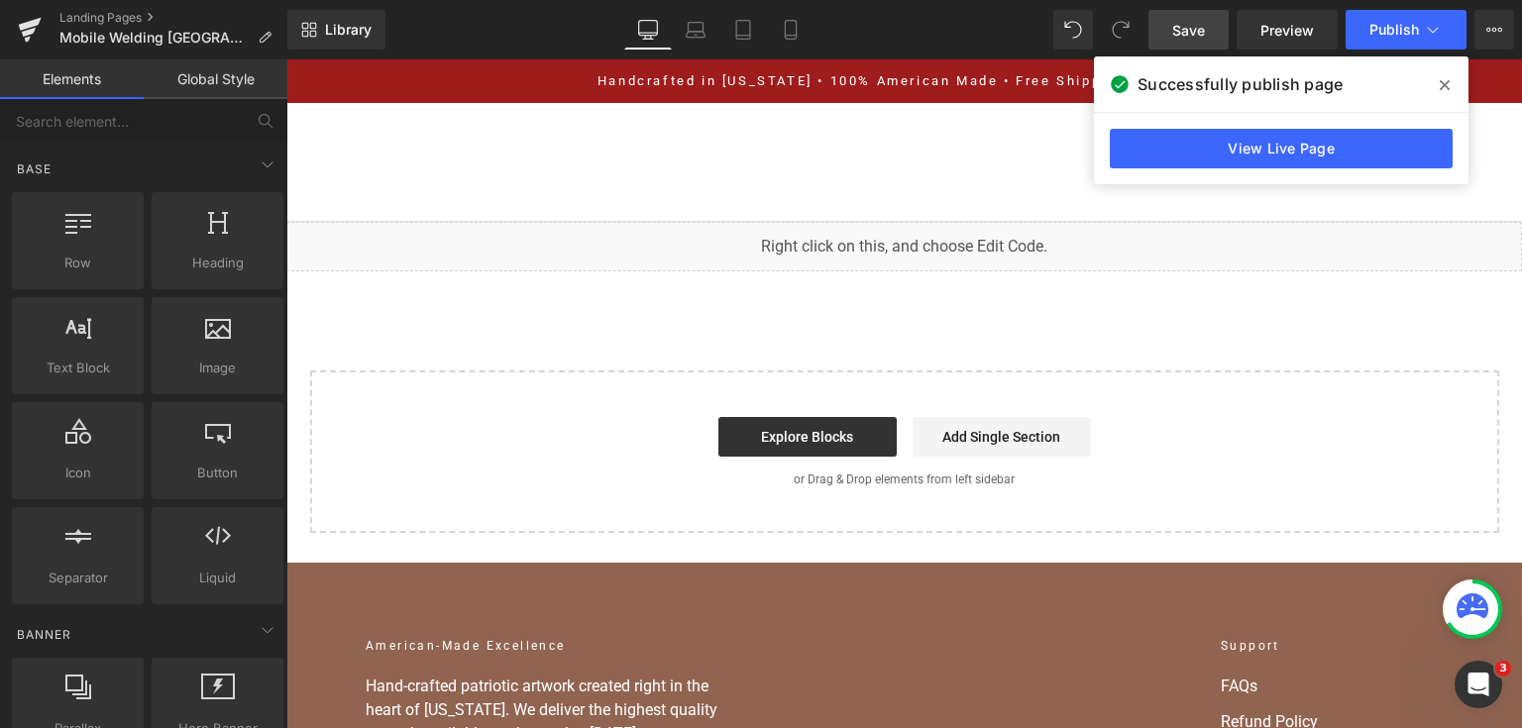
click at [1197, 20] on span "Save" at bounding box center [1188, 30] width 33 height 21
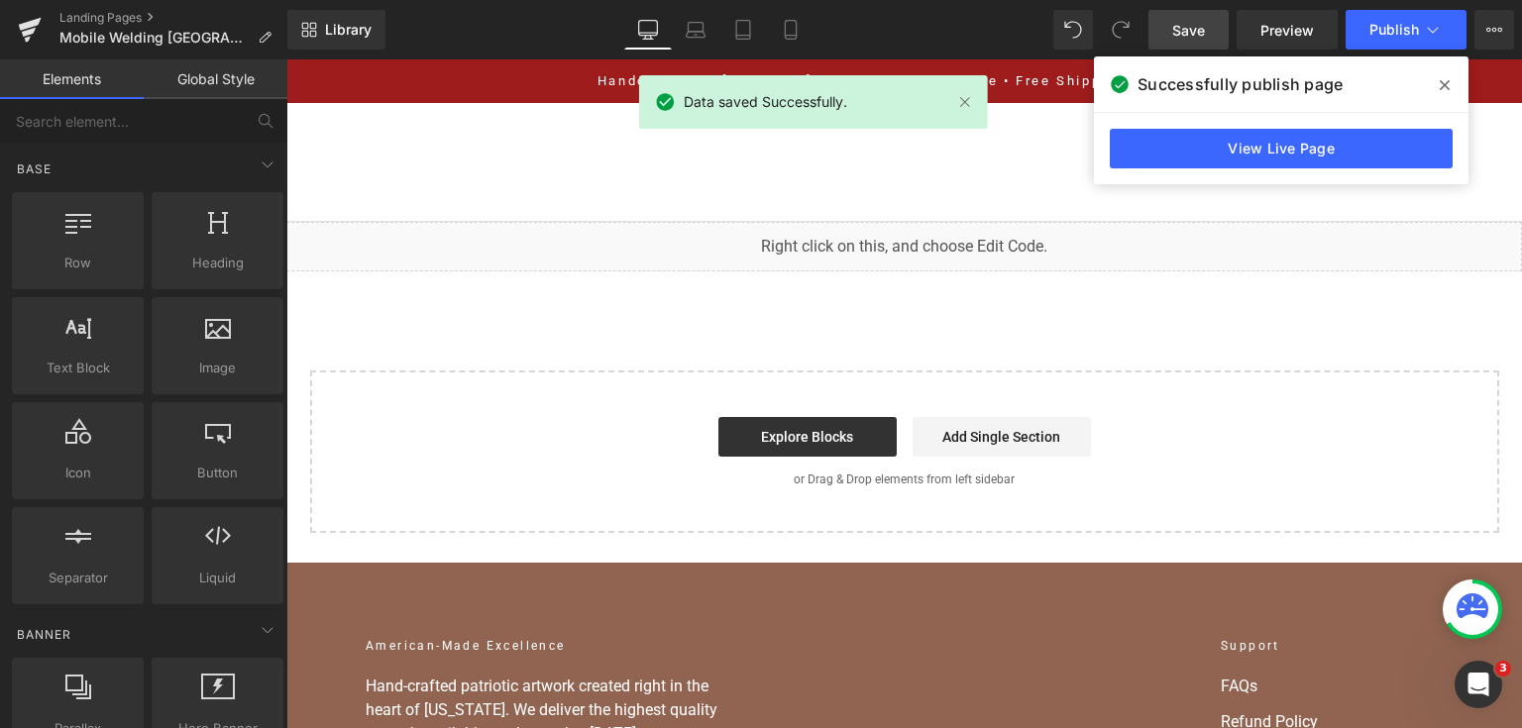
click at [1435, 83] on span at bounding box center [1445, 85] width 32 height 32
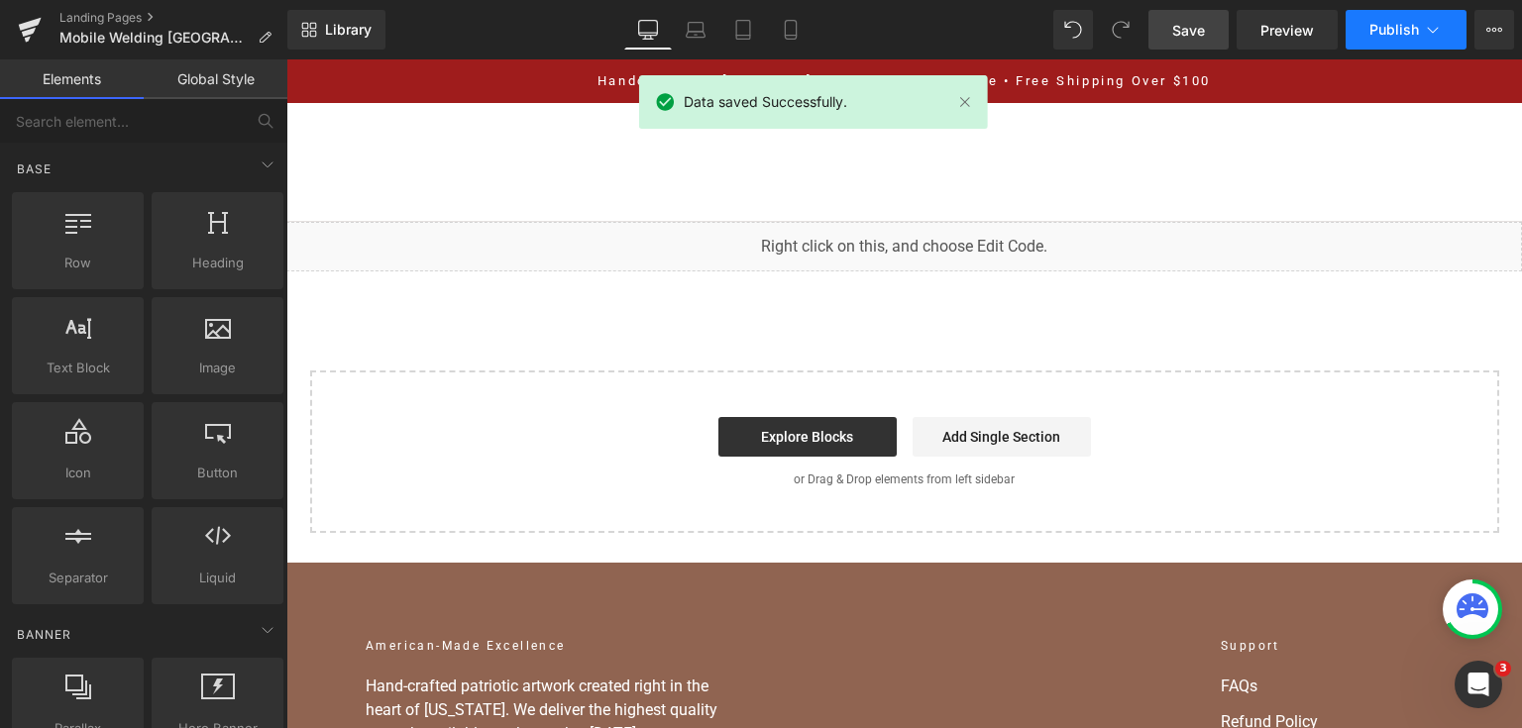
click at [1421, 34] on button "Publish" at bounding box center [1405, 30] width 121 height 40
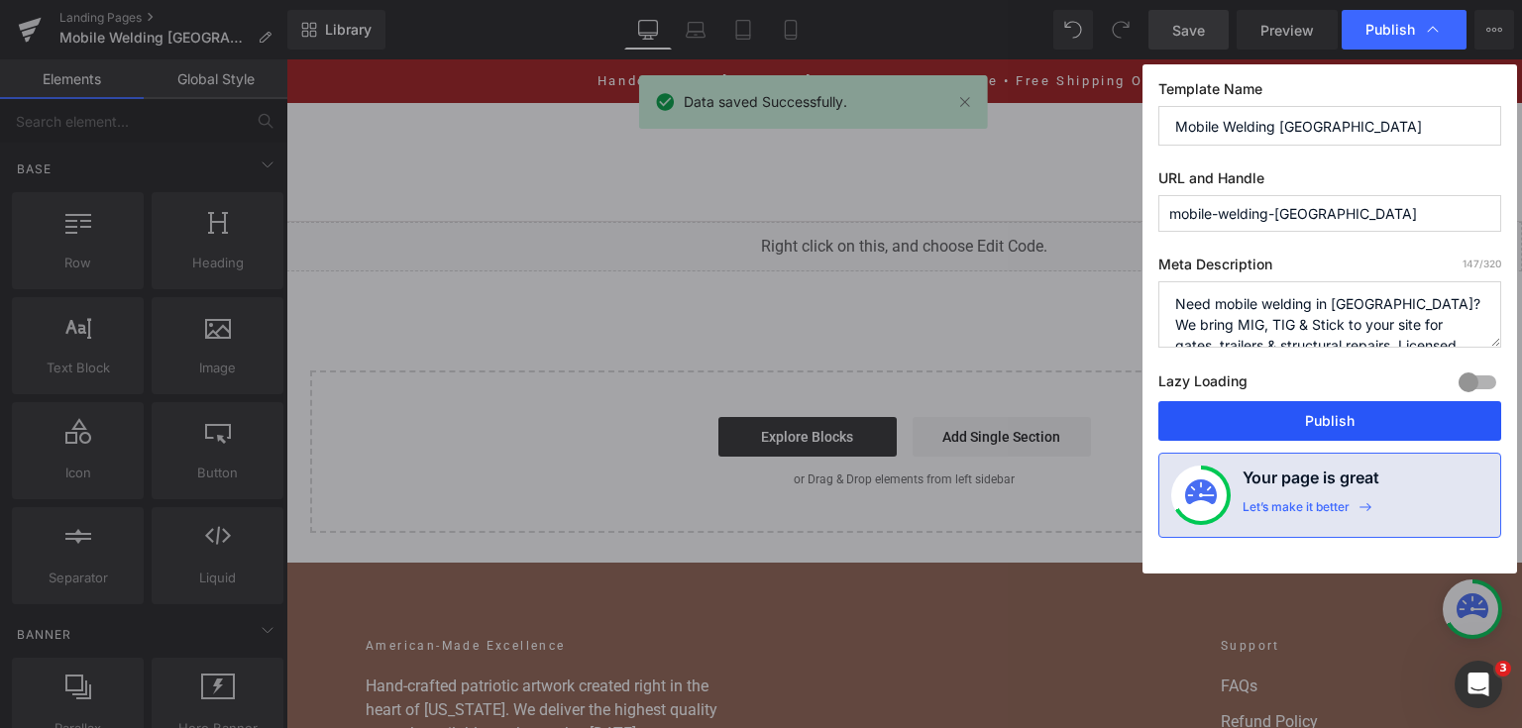
drag, startPoint x: 1325, startPoint y: 412, endPoint x: 916, endPoint y: 166, distance: 477.2
click at [1325, 412] on button "Publish" at bounding box center [1329, 421] width 343 height 40
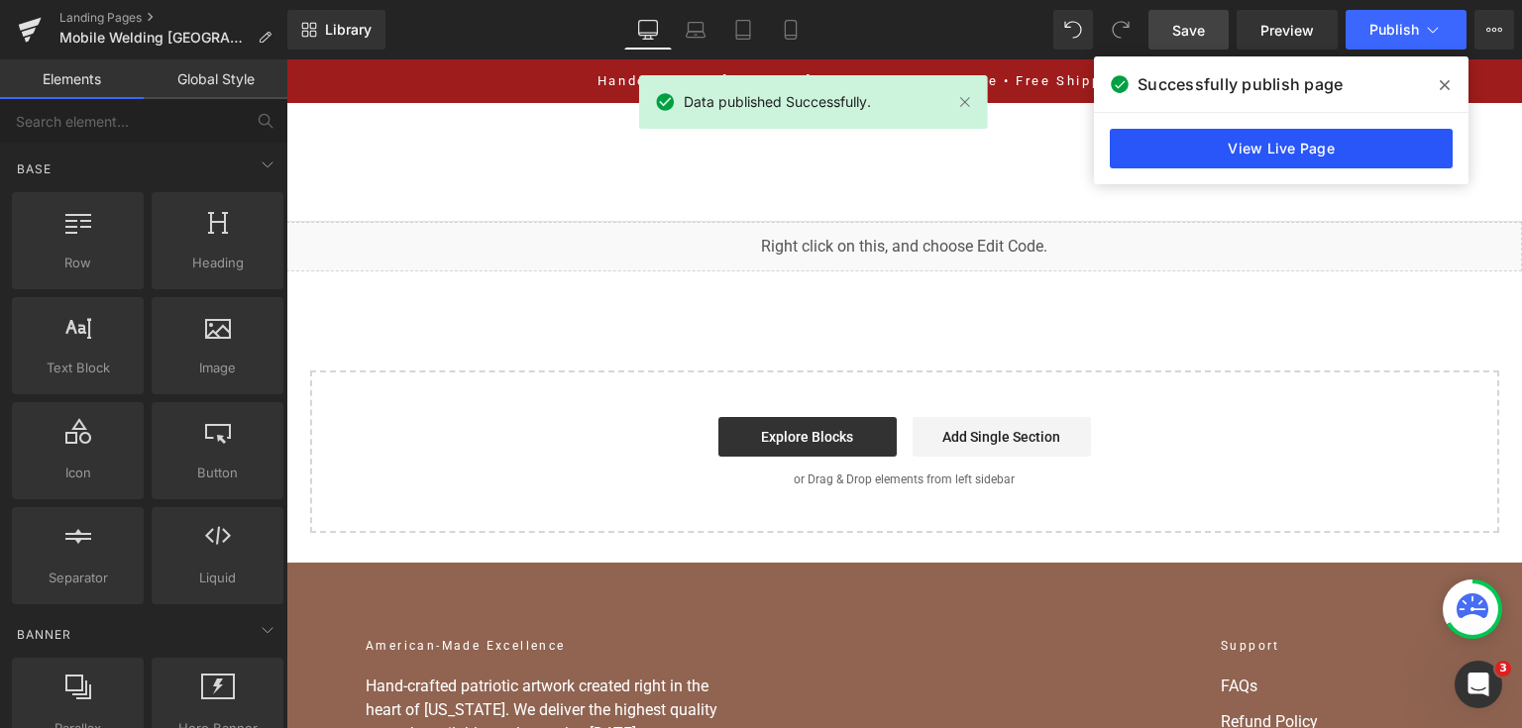
click at [1407, 151] on link "View Live Page" at bounding box center [1281, 149] width 343 height 40
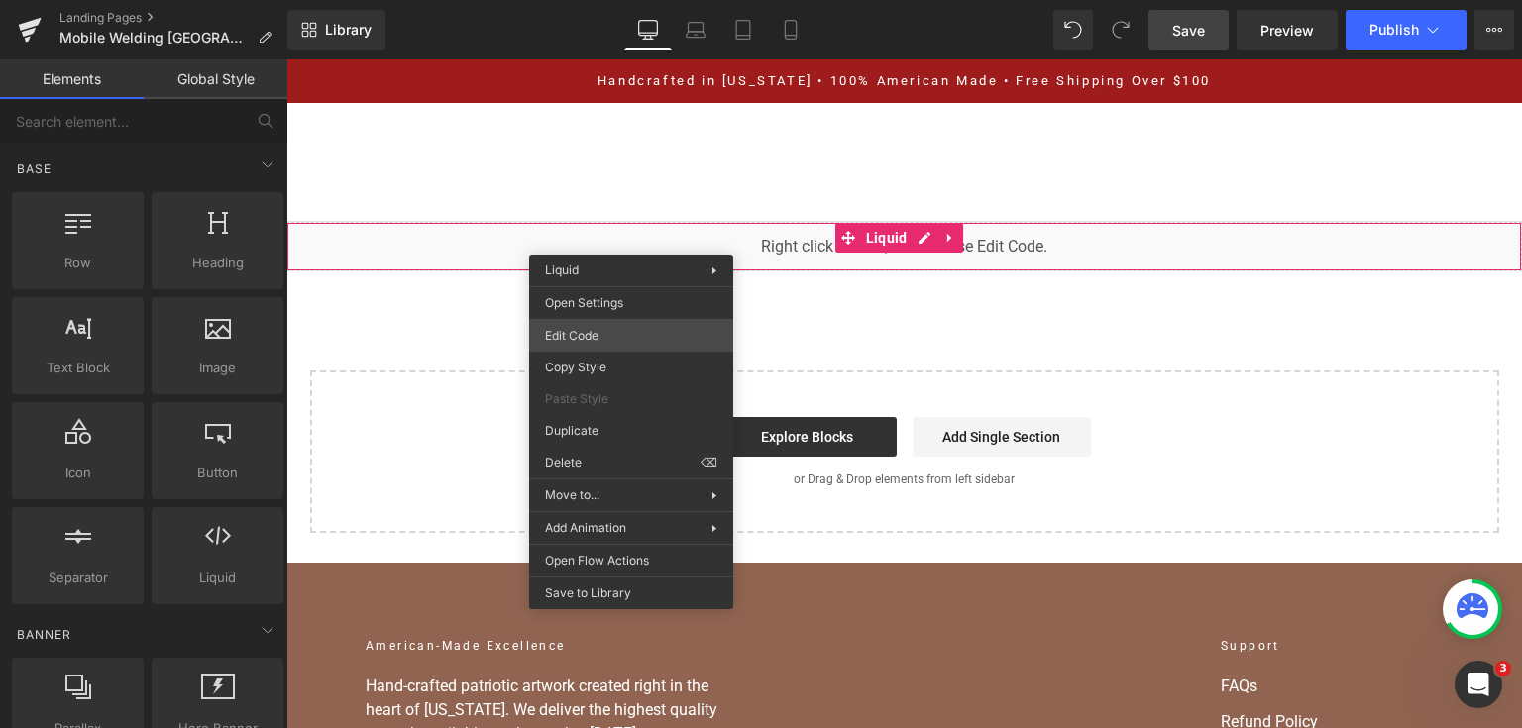
click at [665, 0] on div "You are previewing how the will restyle your page. You can not edit Elements in…" at bounding box center [761, 0] width 1522 height 0
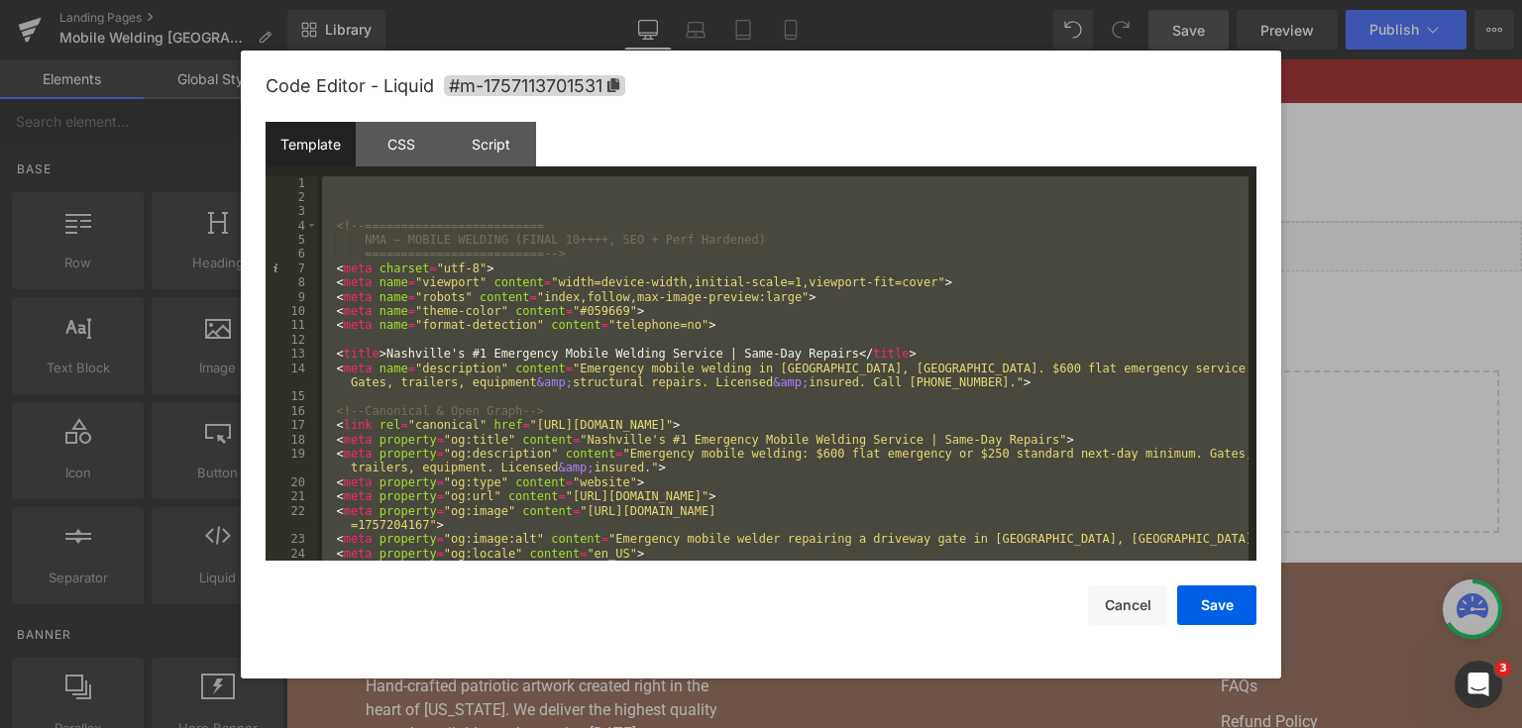
click at [1359, 280] on div at bounding box center [761, 364] width 1522 height 728
